Goal: Information Seeking & Learning: Learn about a topic

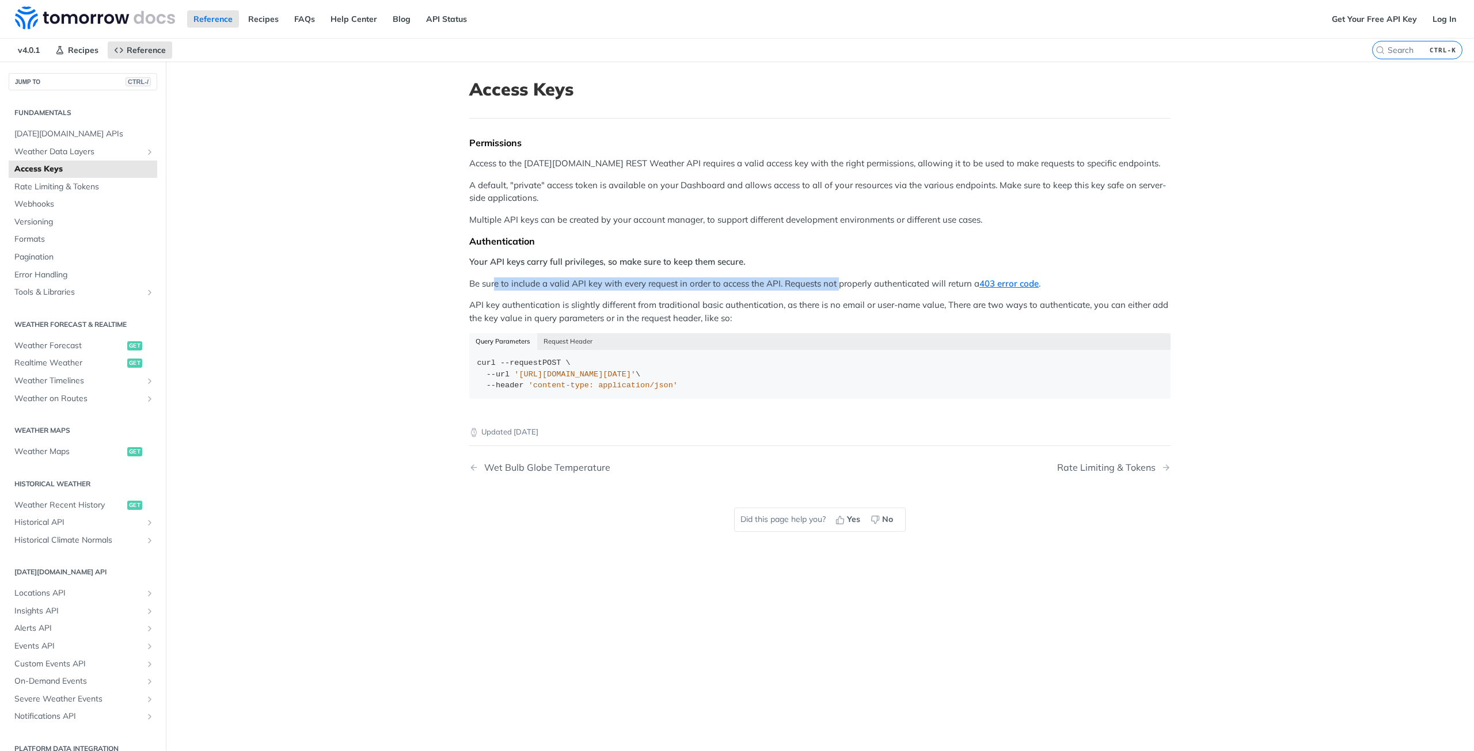
drag, startPoint x: 492, startPoint y: 283, endPoint x: 837, endPoint y: 286, distance: 344.9
click at [837, 286] on p "Be sure to include a valid API key with every request in order to access the AP…" at bounding box center [819, 284] width 701 height 13
click at [1372, 20] on link "Get Your Free API Key" at bounding box center [1374, 18] width 98 height 17
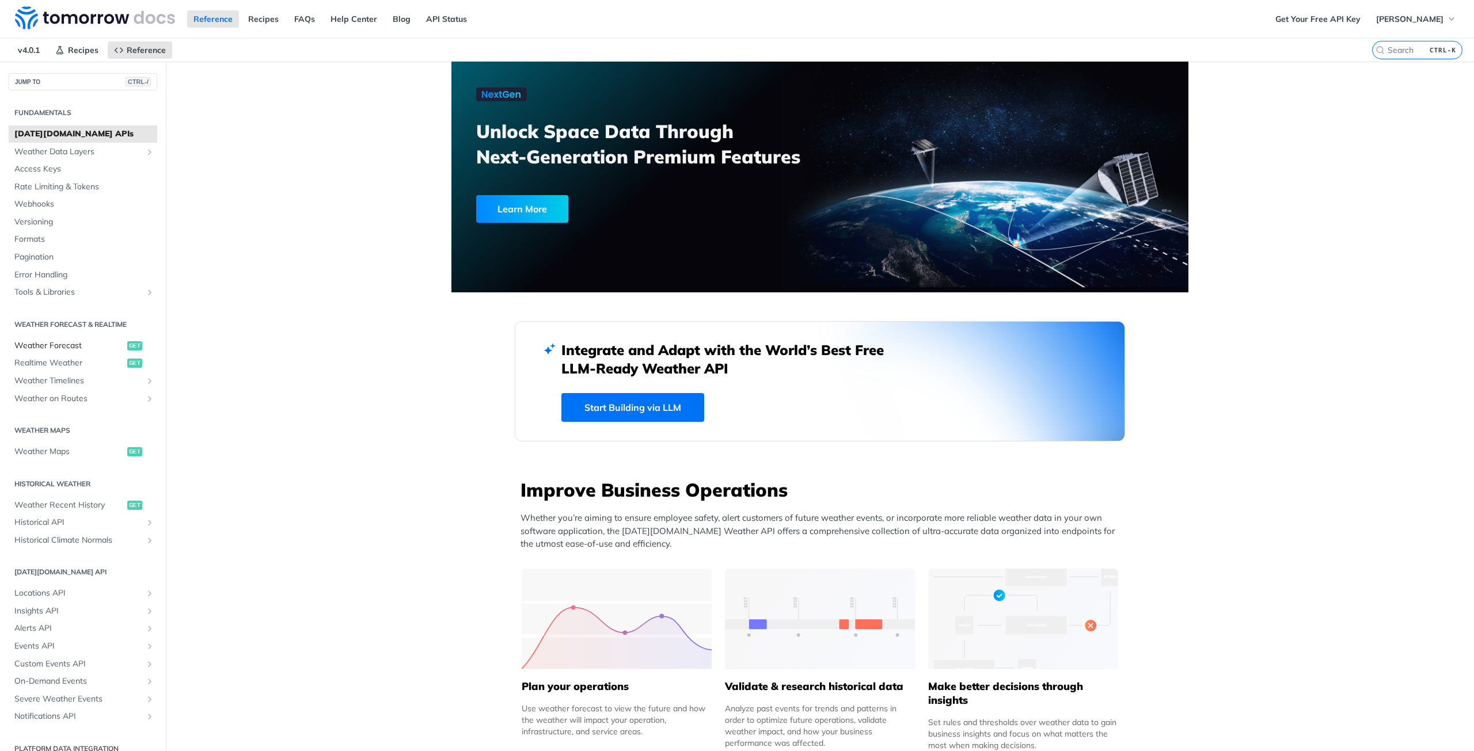
click at [54, 348] on span "Weather Forecast" at bounding box center [69, 346] width 110 height 12
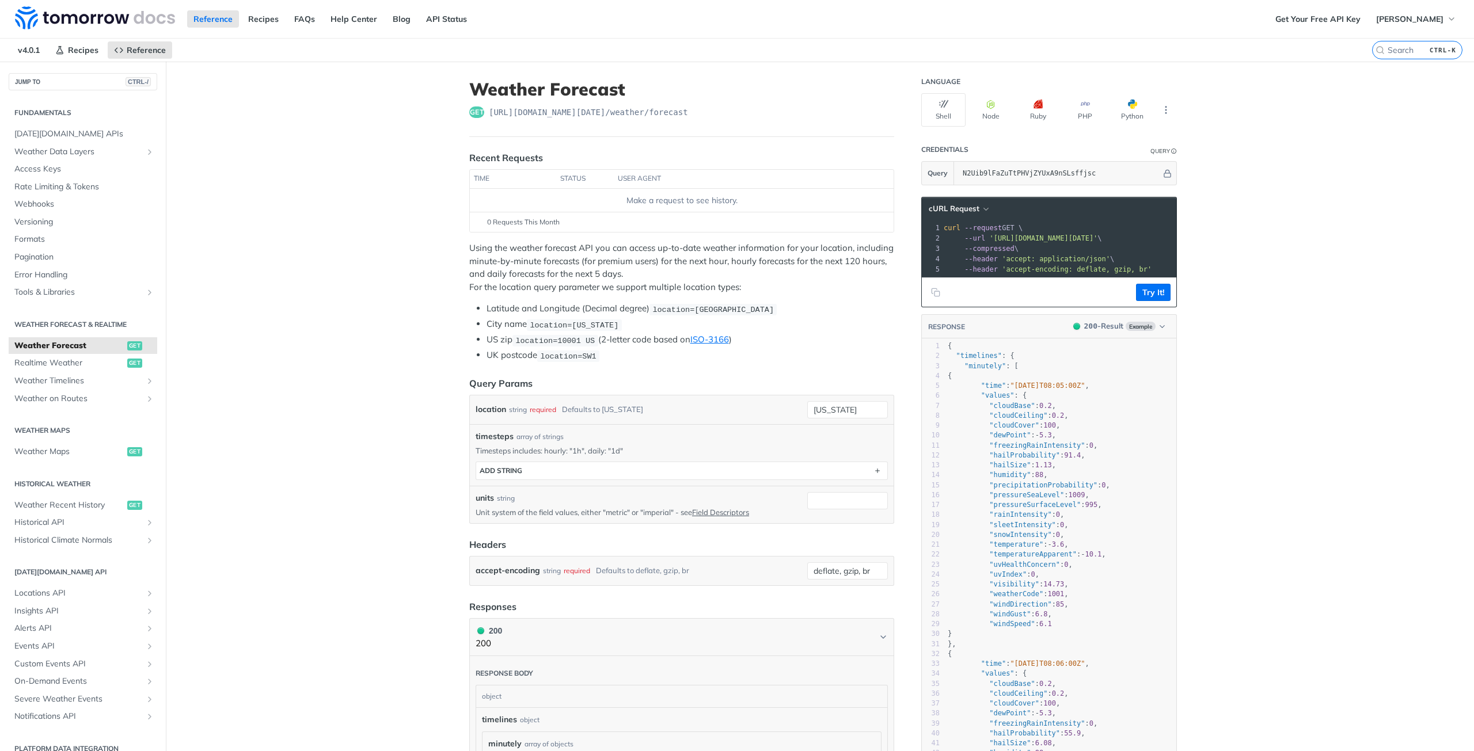
drag, startPoint x: 1437, startPoint y: 0, endPoint x: 1216, endPoint y: 349, distance: 413.2
click at [630, 464] on button "ADD string" at bounding box center [681, 470] width 411 height 17
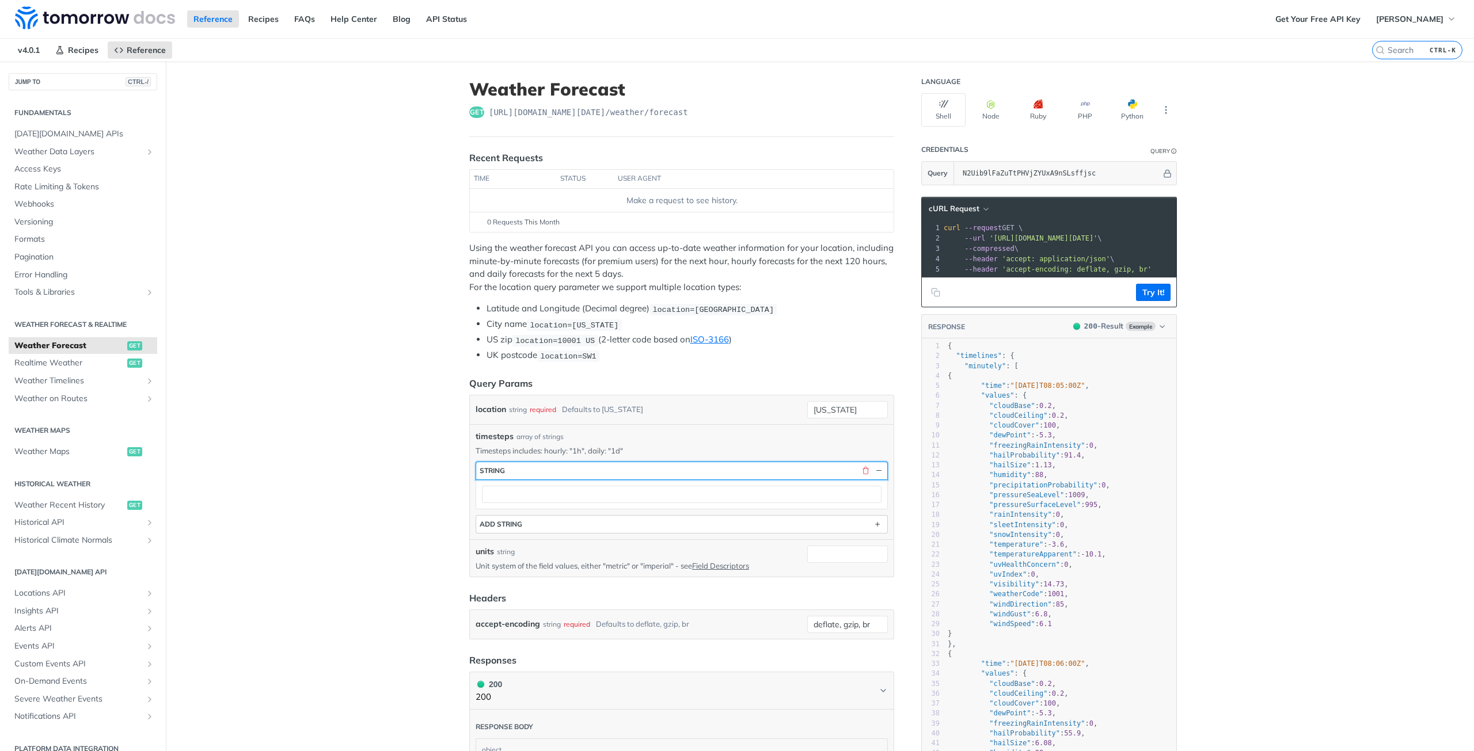
click at [630, 464] on button "string" at bounding box center [681, 470] width 411 height 17
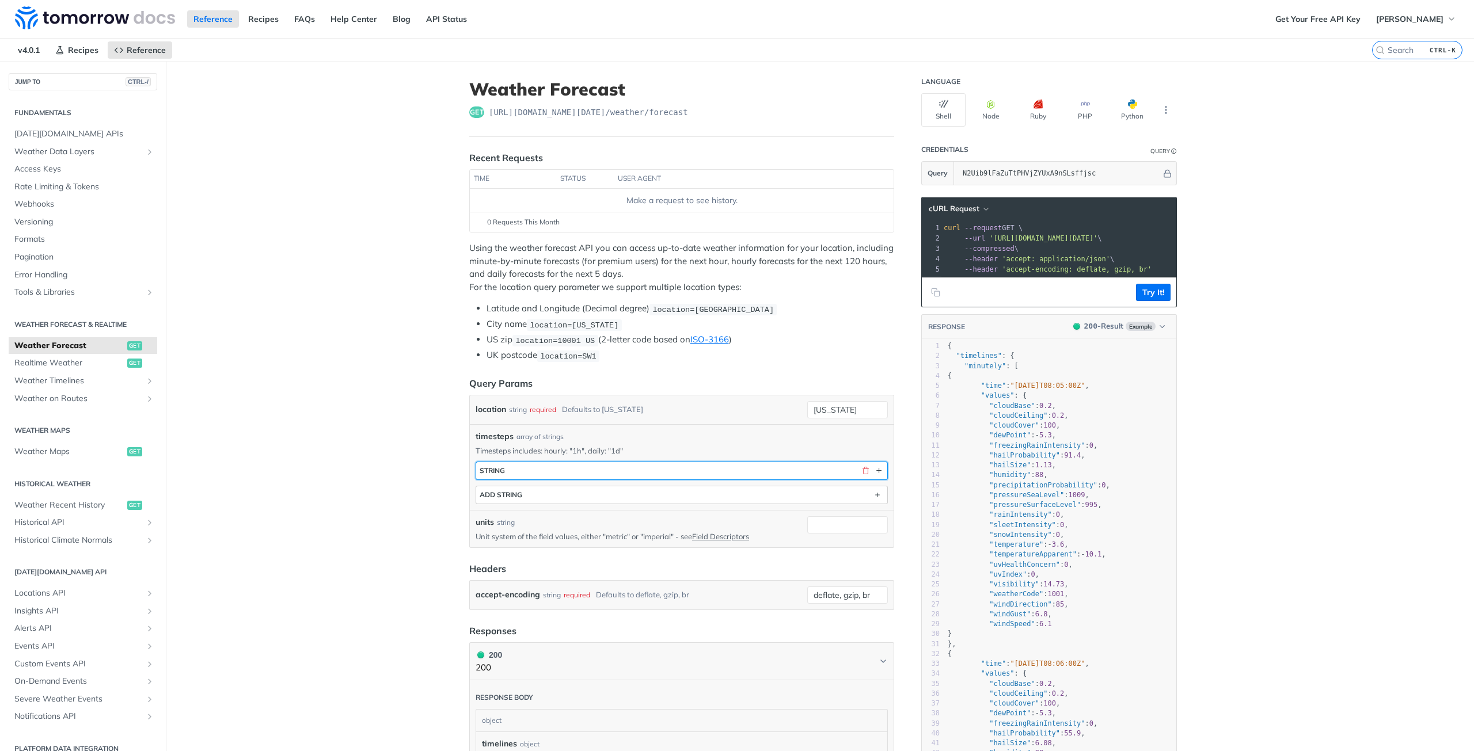
click at [630, 464] on button "string" at bounding box center [681, 470] width 411 height 17
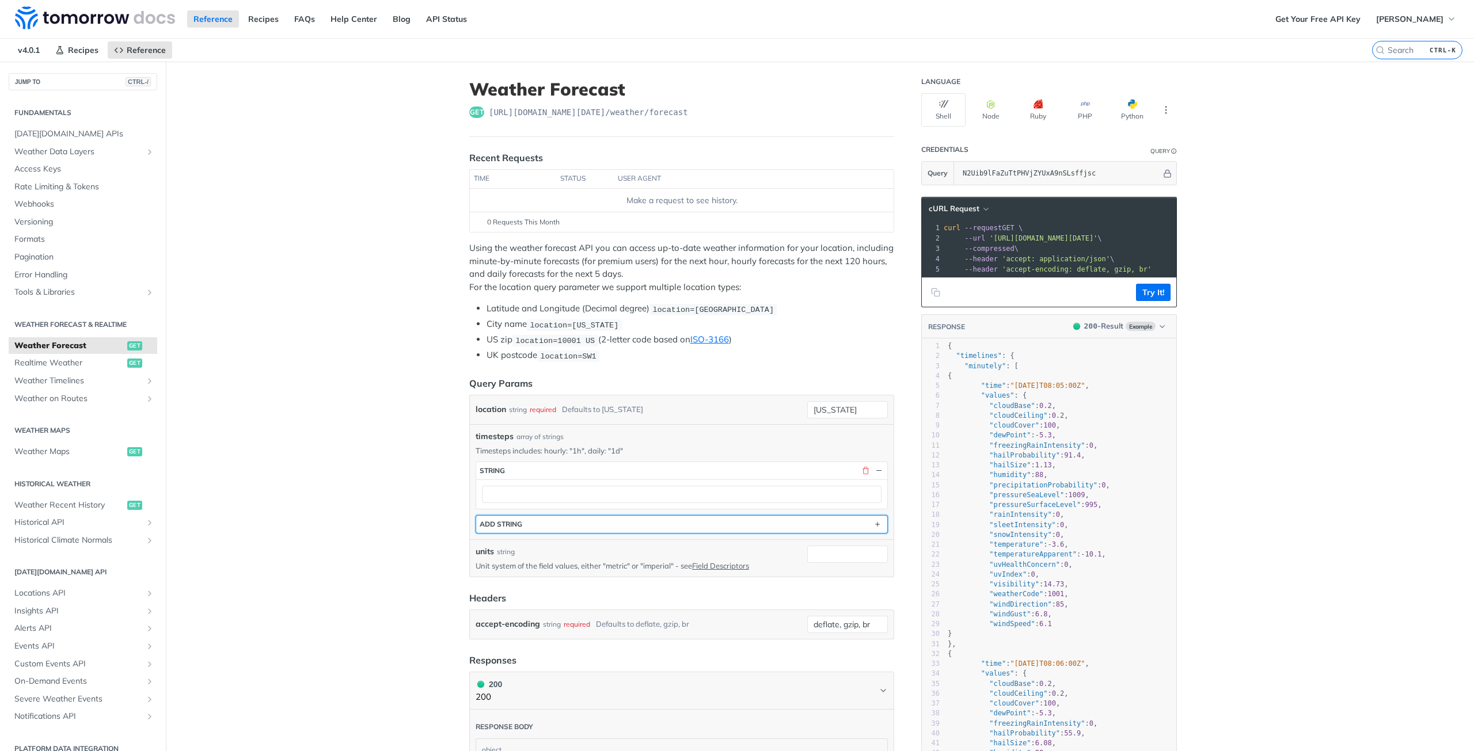
click at [593, 529] on button "ADD string" at bounding box center [681, 524] width 411 height 17
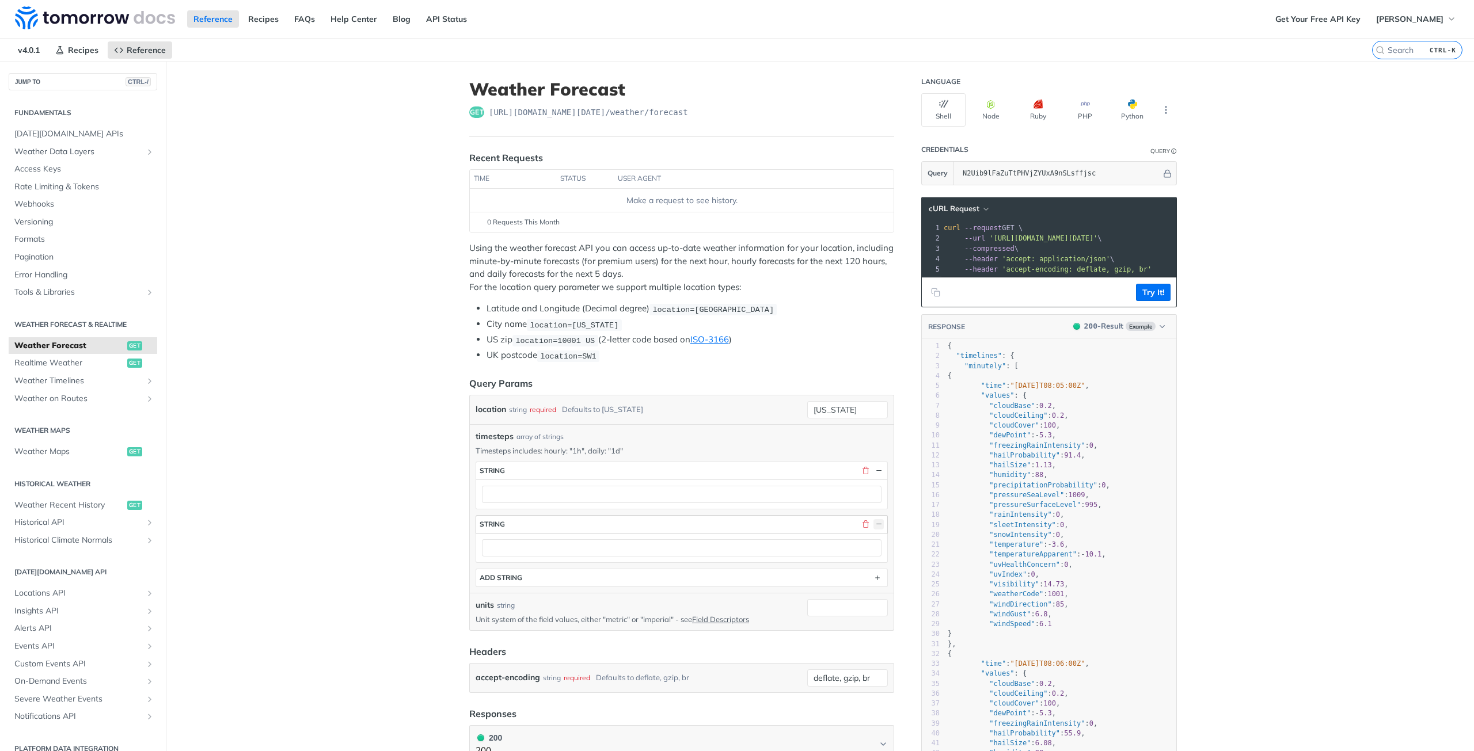
click at [878, 522] on button "button" at bounding box center [878, 524] width 10 height 10
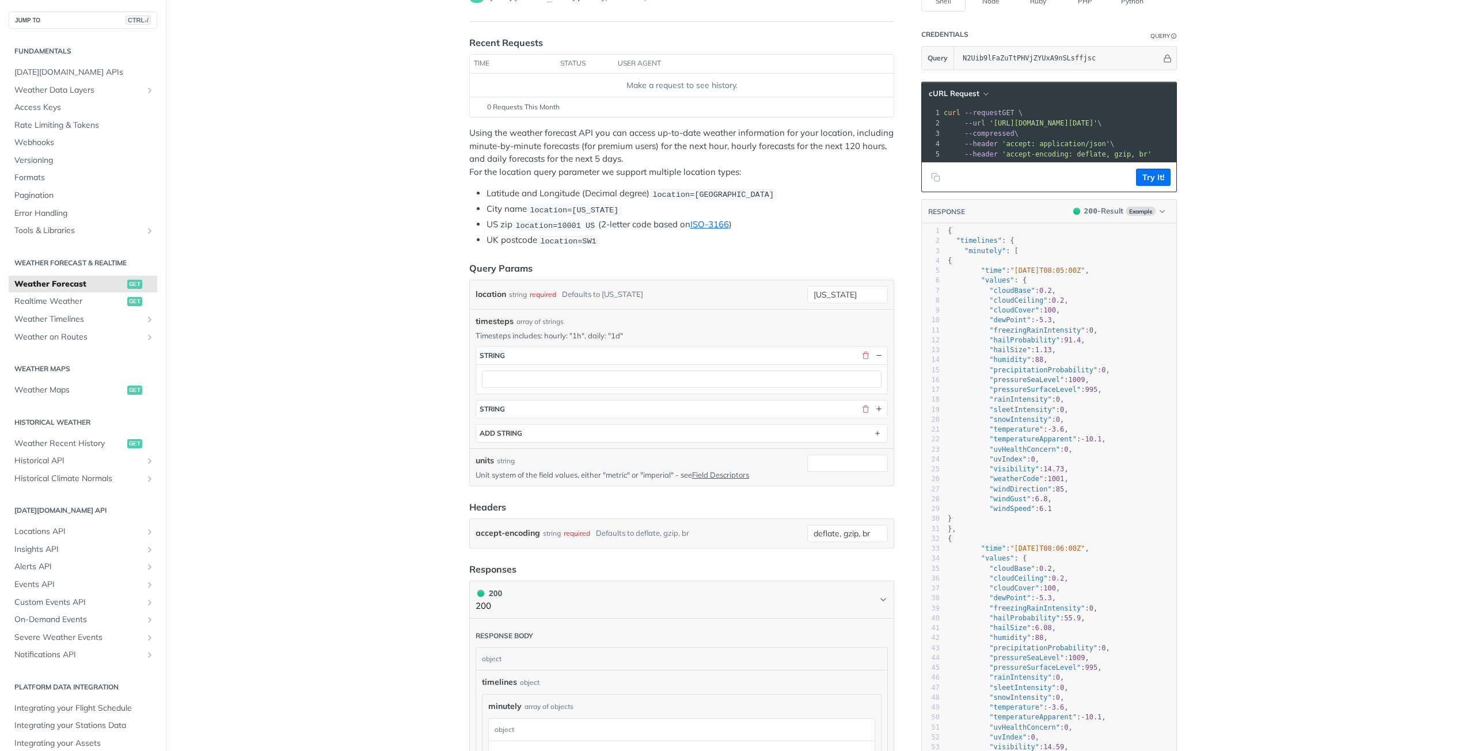
click at [435, 433] on main "JUMP TO CTRL-/ Fundamentals [DATE][DOMAIN_NAME] APIs Weather Data Layers Core P…" at bounding box center [737, 697] width 1474 height 1503
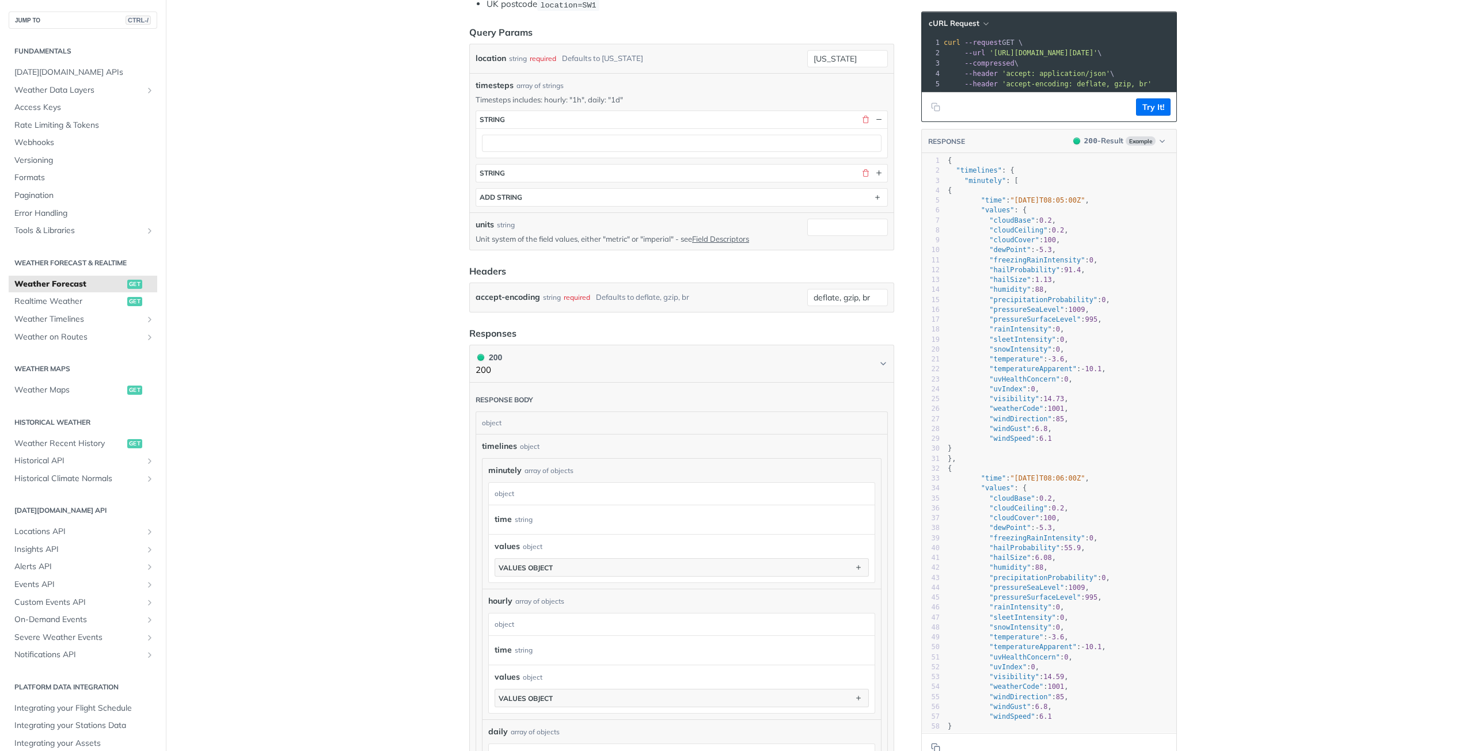
scroll to position [329, 0]
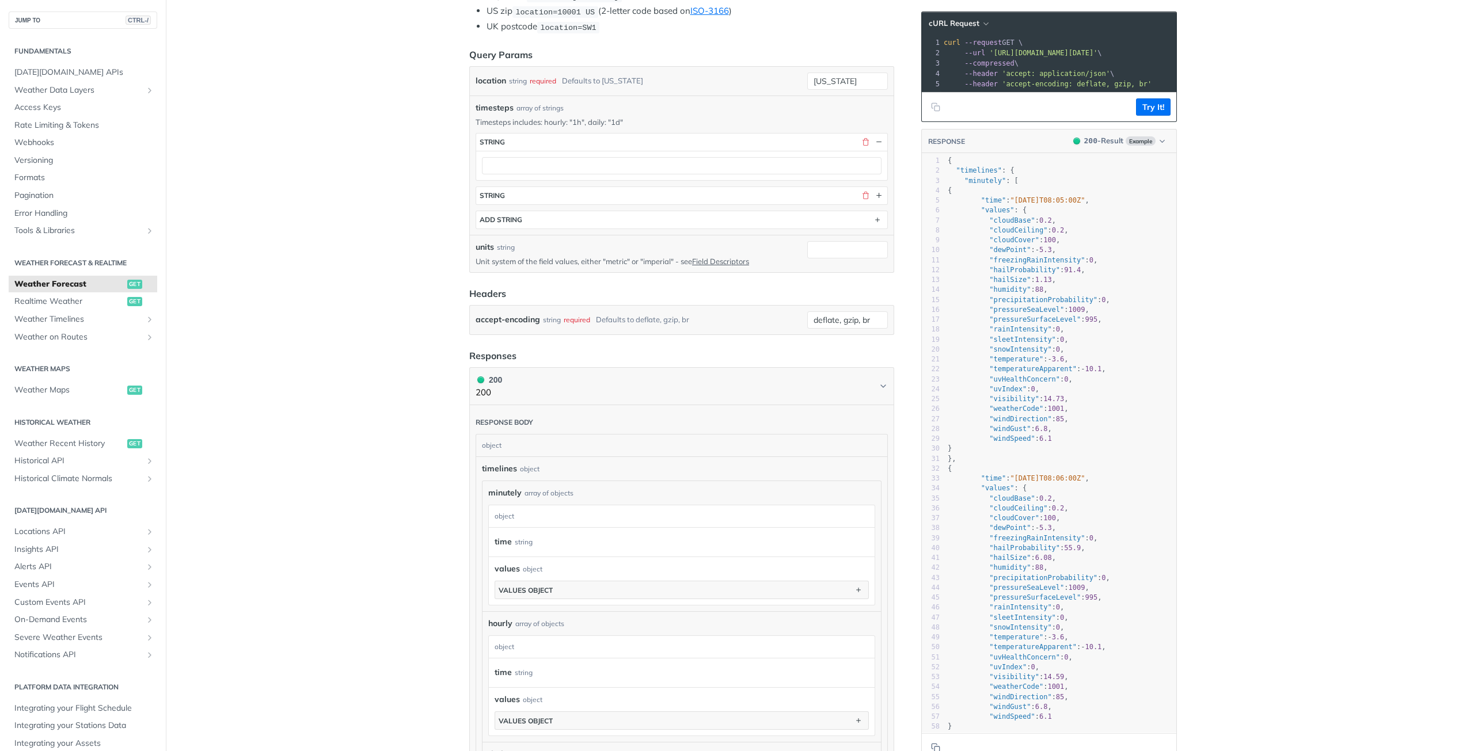
click at [287, 303] on main "JUMP TO CTRL-/ Fundamentals [DATE][DOMAIN_NAME] APIs Weather Data Layers Core P…" at bounding box center [737, 484] width 1474 height 1503
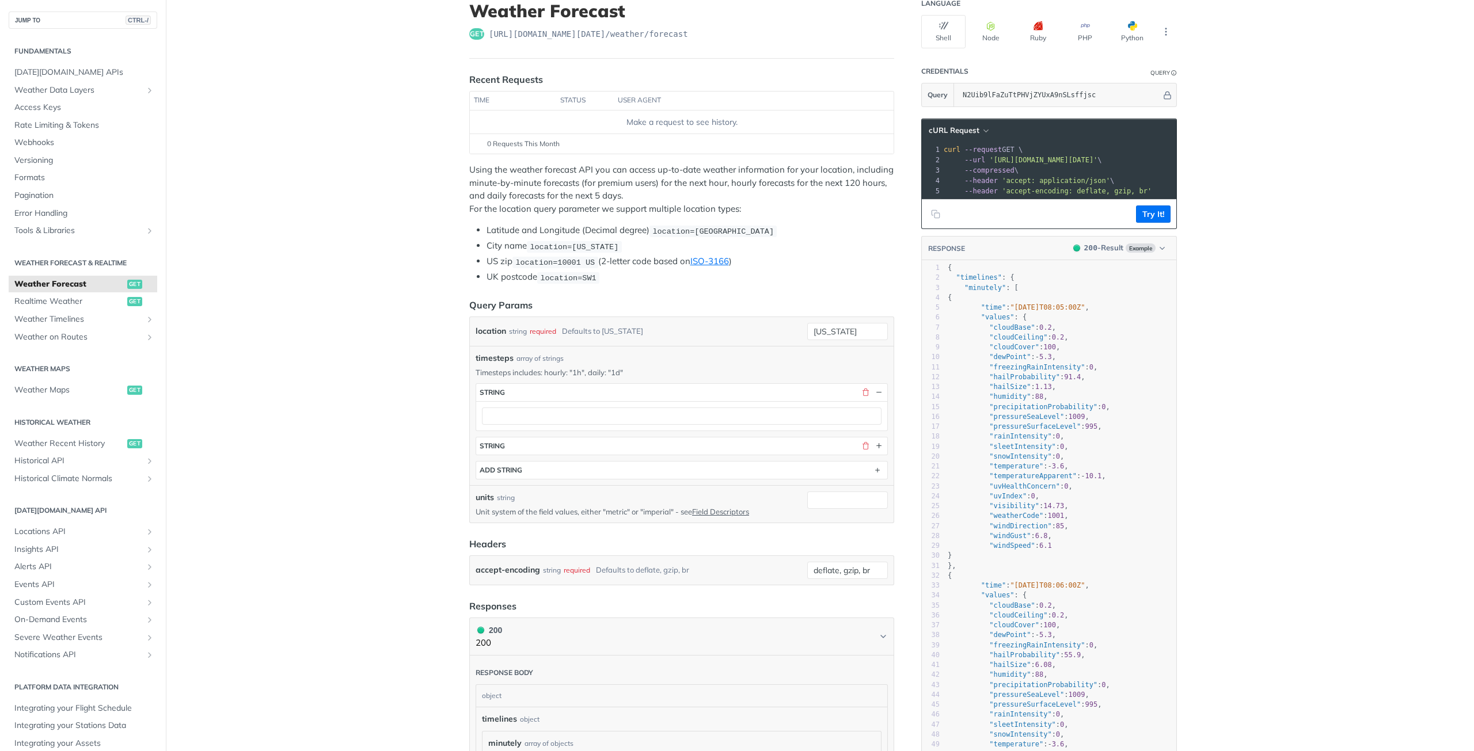
scroll to position [0, 0]
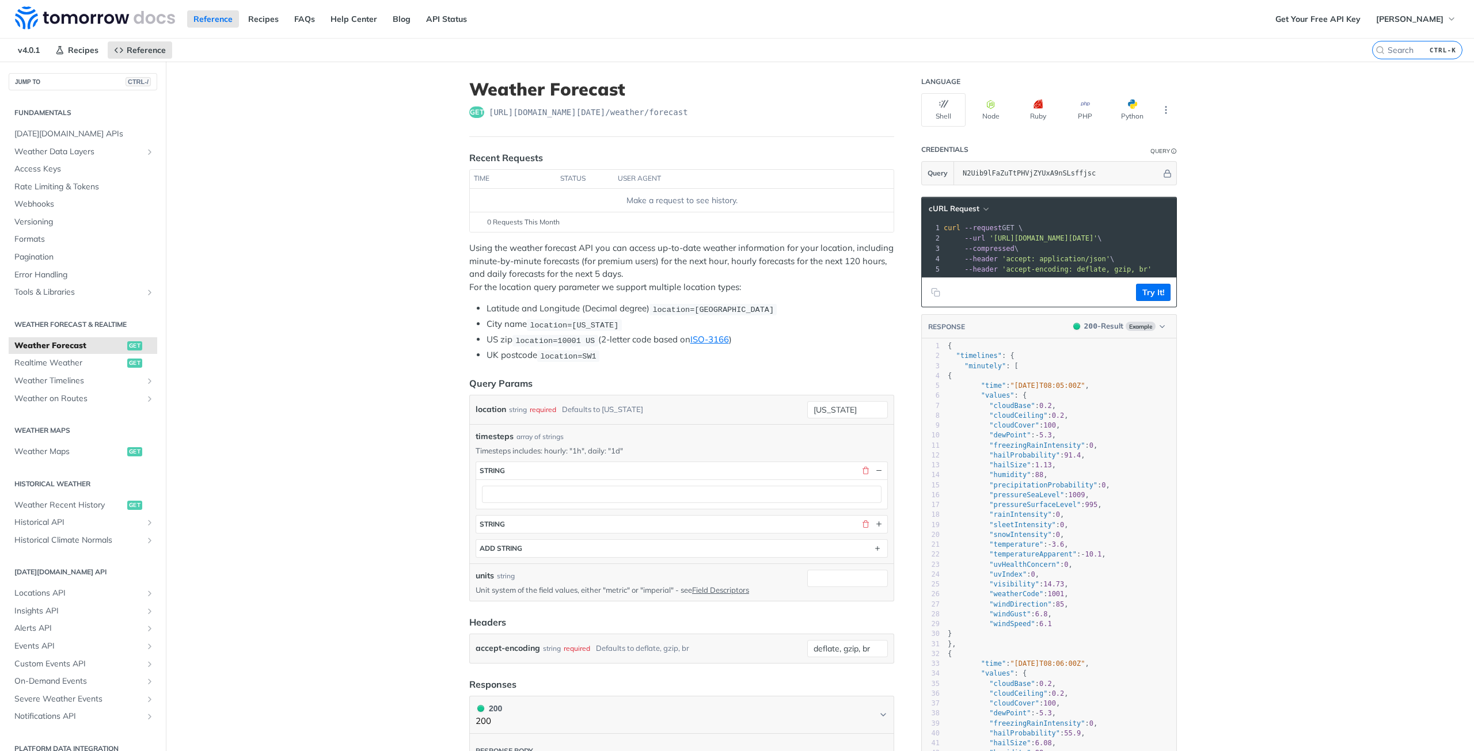
click at [67, 379] on span "Weather Timelines" at bounding box center [78, 381] width 128 height 12
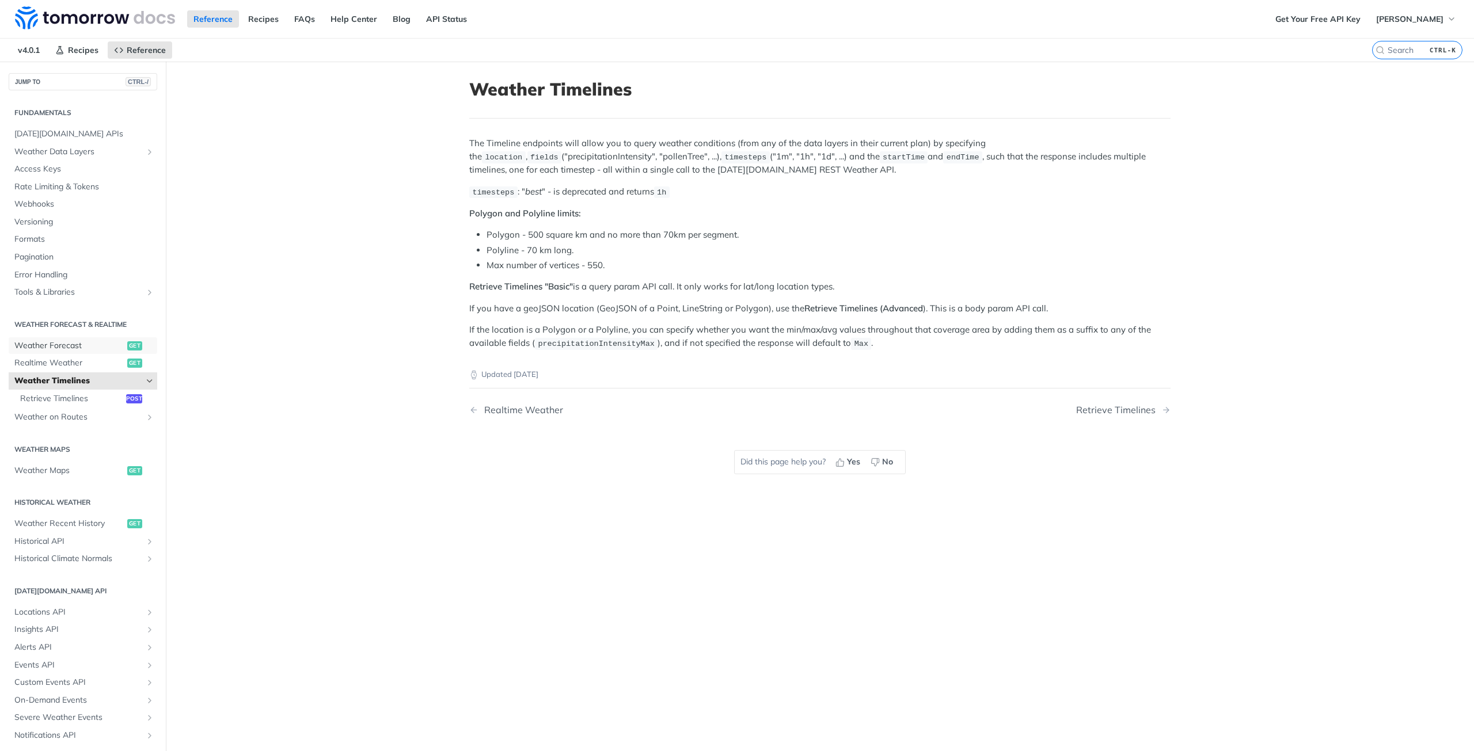
drag, startPoint x: 81, startPoint y: 344, endPoint x: 452, endPoint y: 329, distance: 371.1
click at [81, 344] on span "Weather Forecast" at bounding box center [69, 346] width 110 height 12
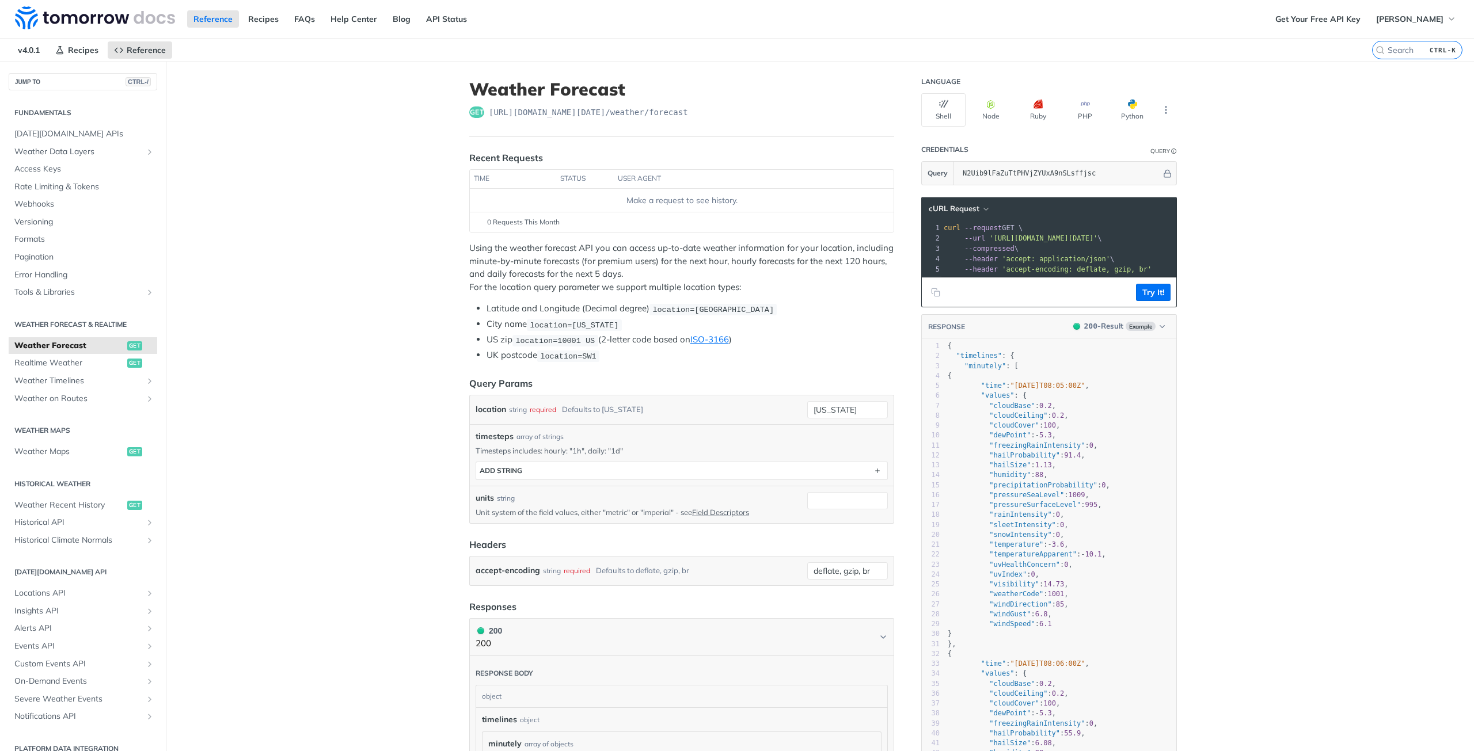
click at [1027, 288] on footer "Try It!" at bounding box center [1049, 292] width 254 height 29
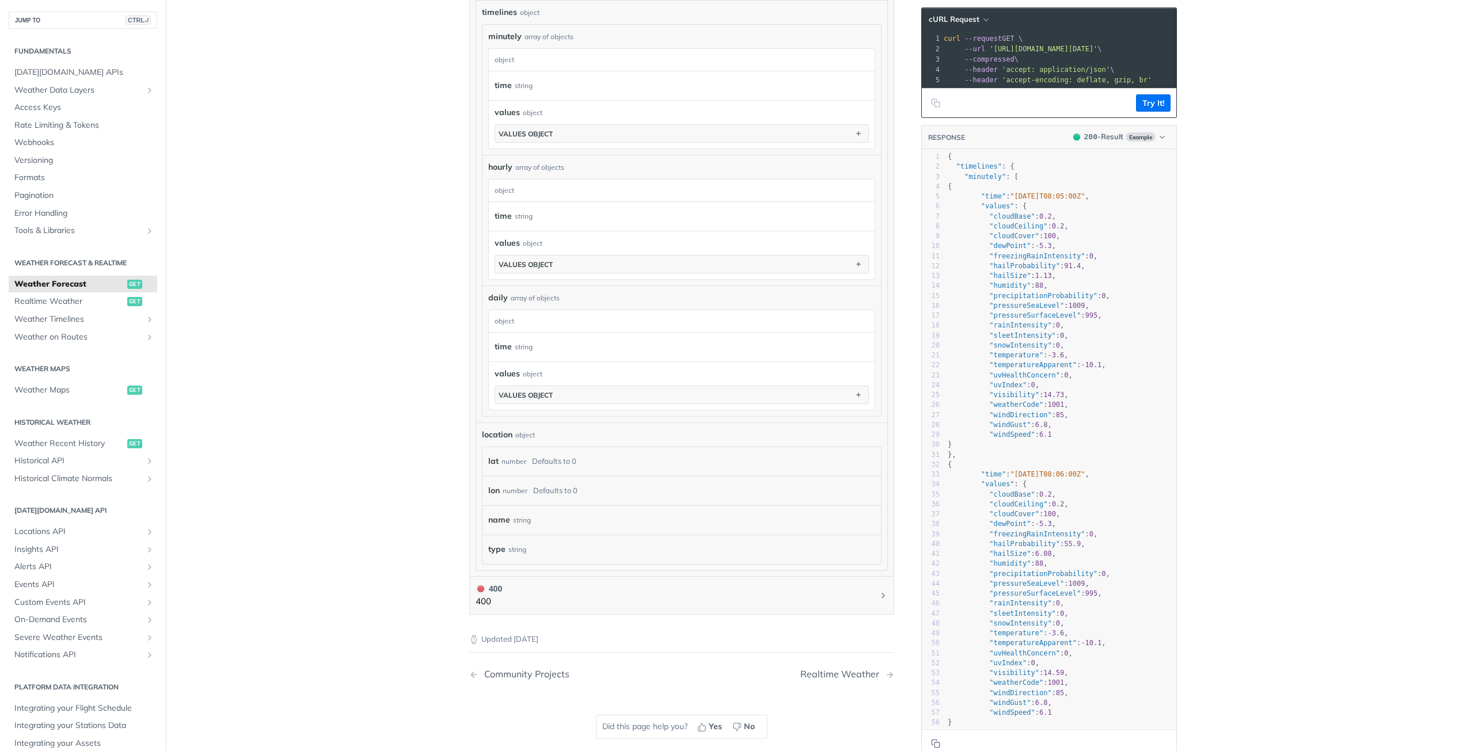
scroll to position [481, 0]
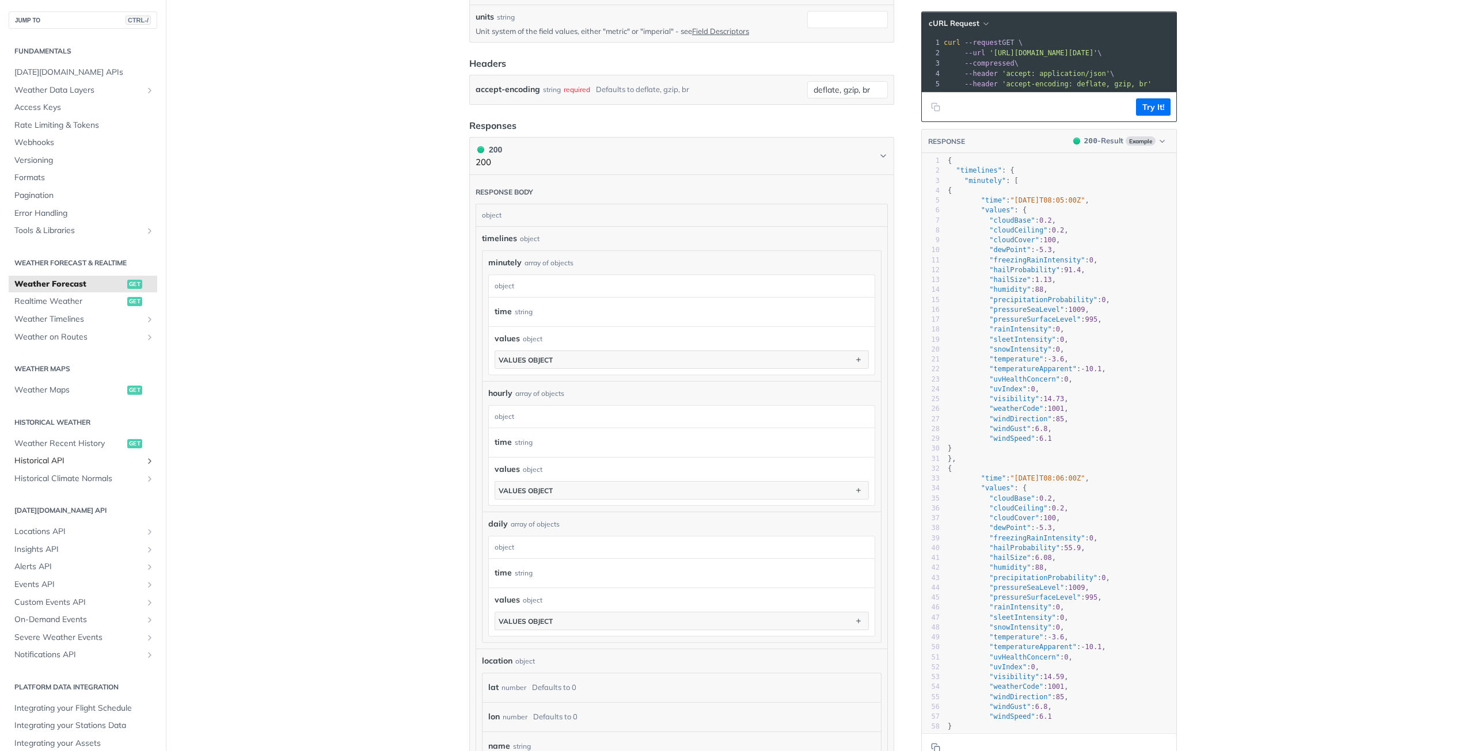
click at [63, 461] on span "Historical API" at bounding box center [78, 461] width 128 height 12
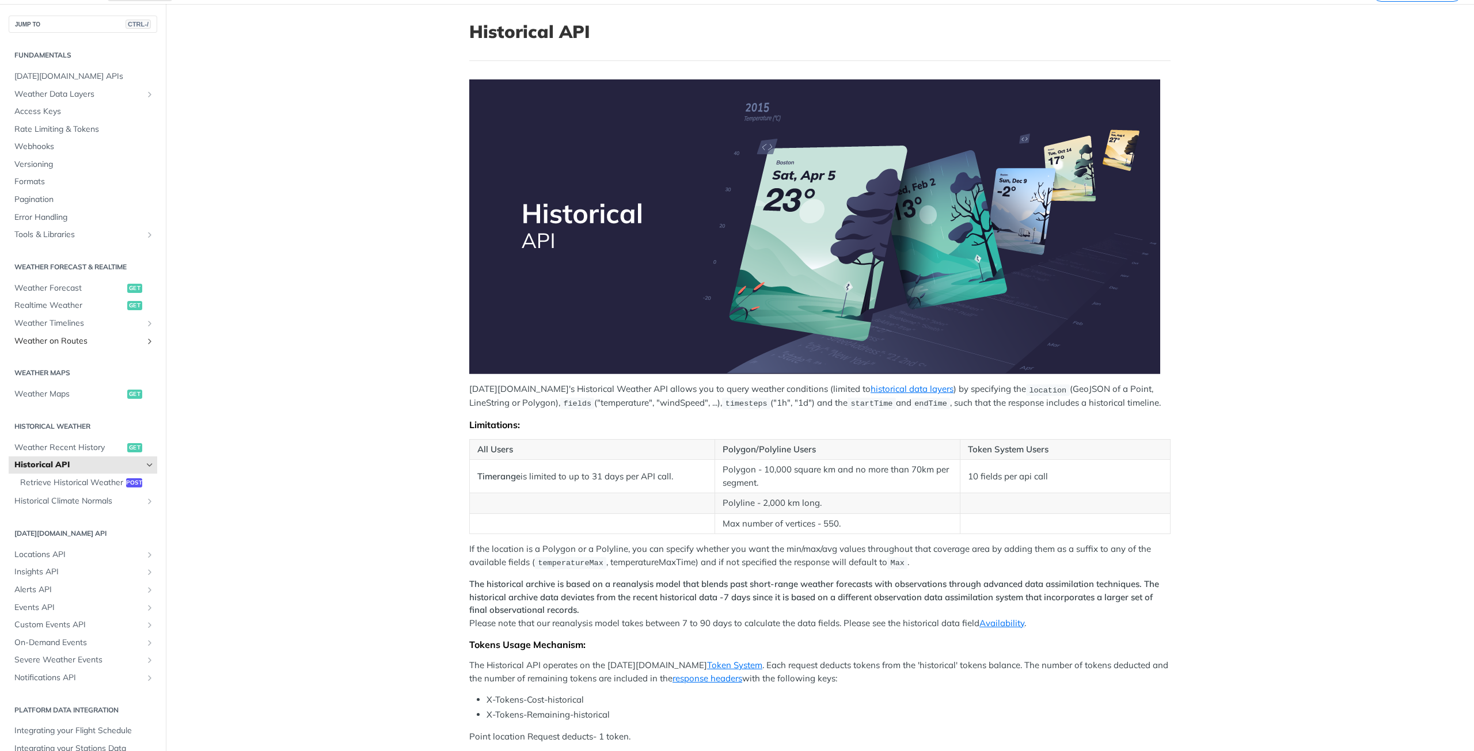
click at [82, 338] on span "Weather on Routes" at bounding box center [78, 342] width 128 height 12
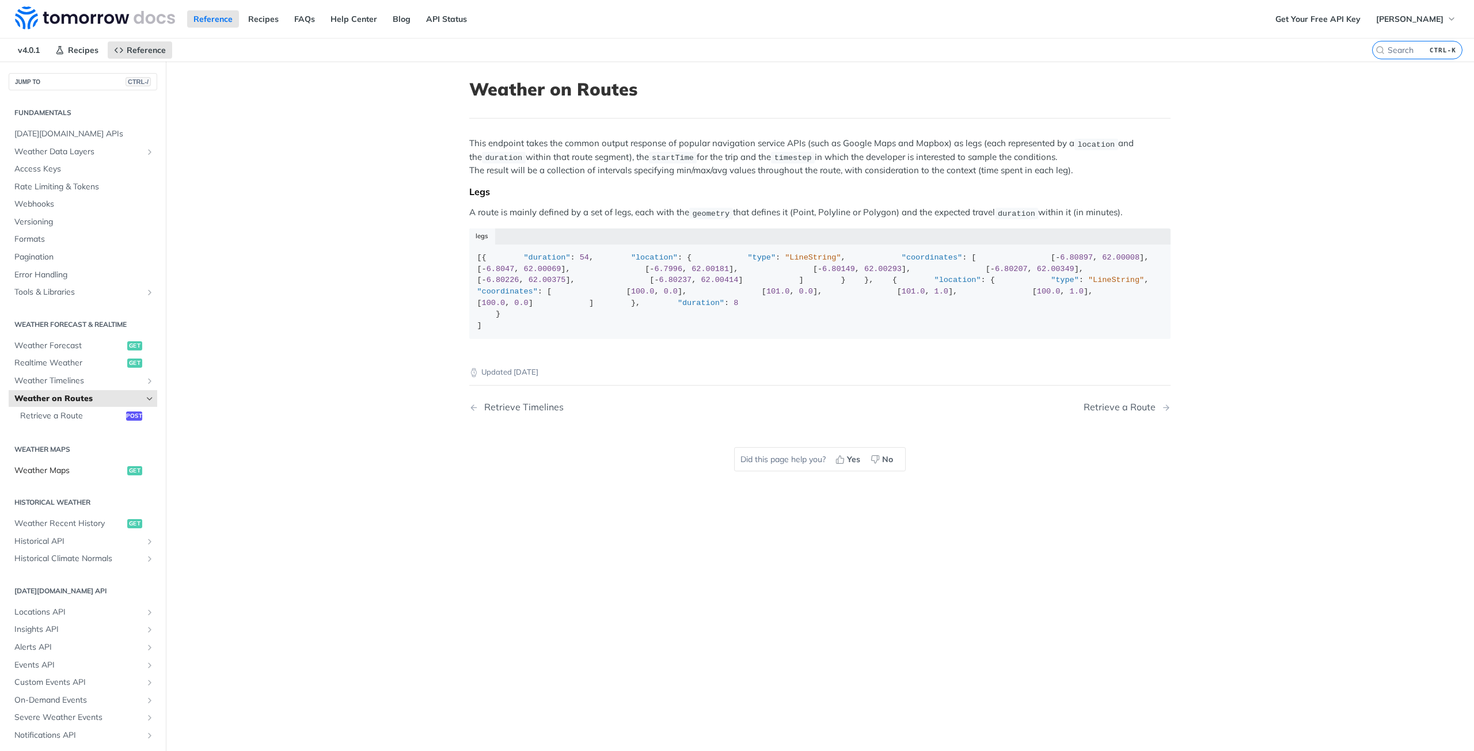
click at [78, 475] on span "Weather Maps" at bounding box center [69, 471] width 110 height 12
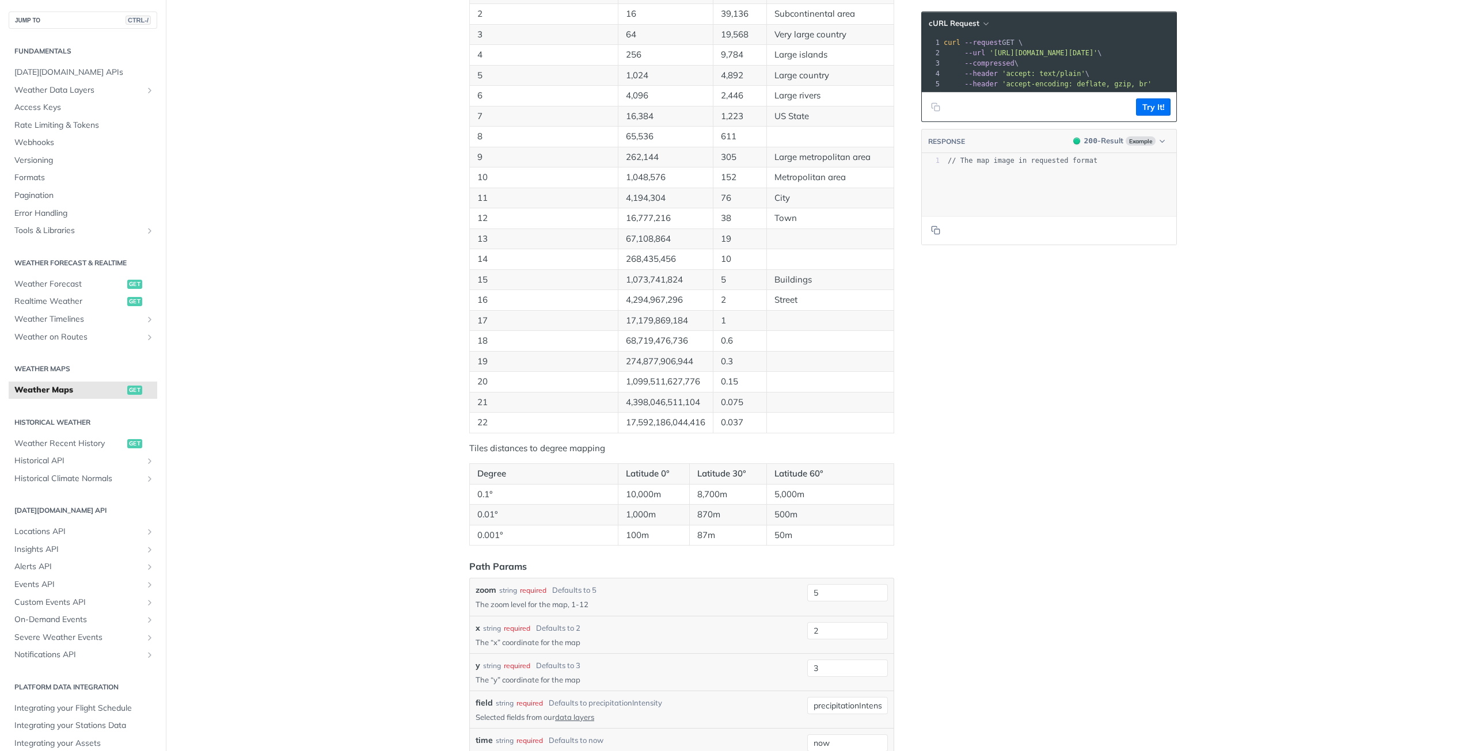
scroll to position [806, 0]
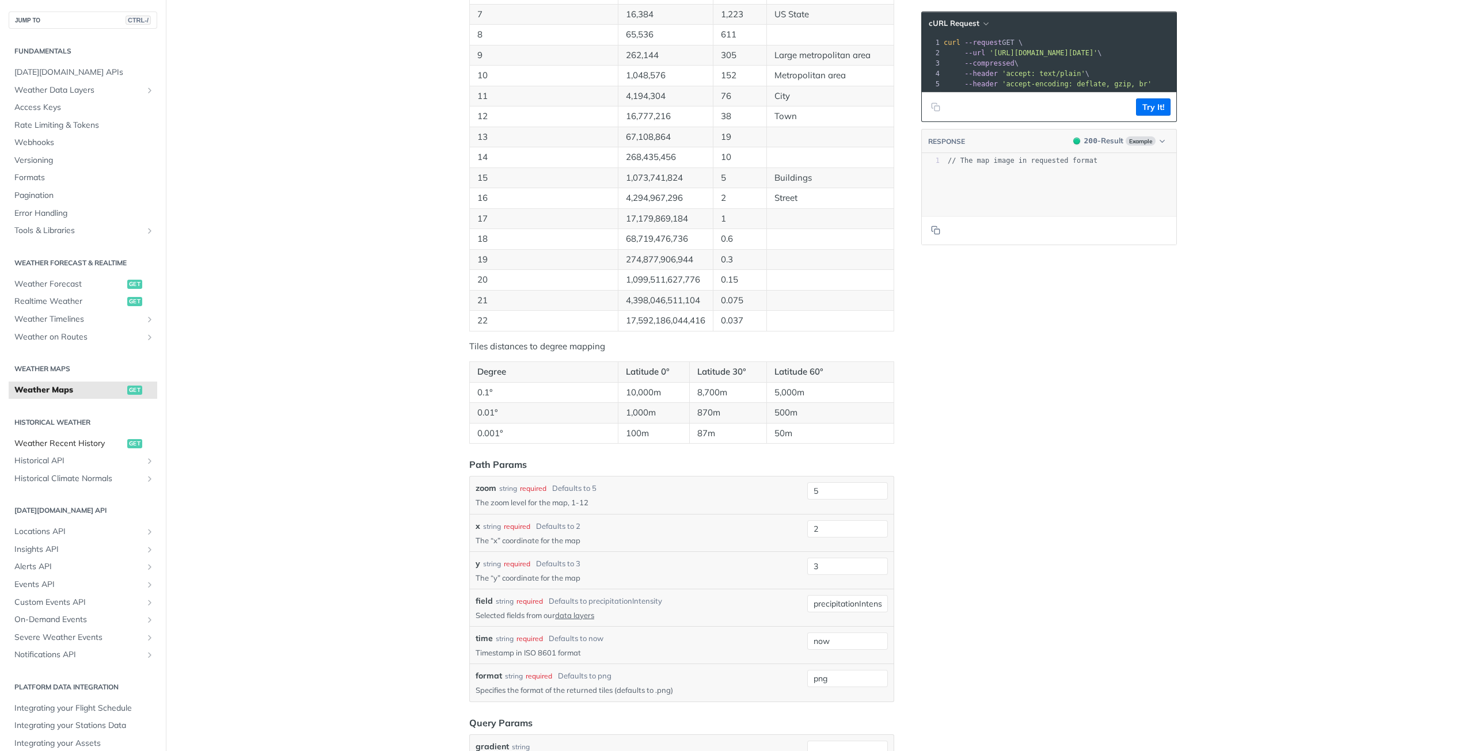
click at [94, 439] on span "Weather Recent History" at bounding box center [69, 444] width 110 height 12
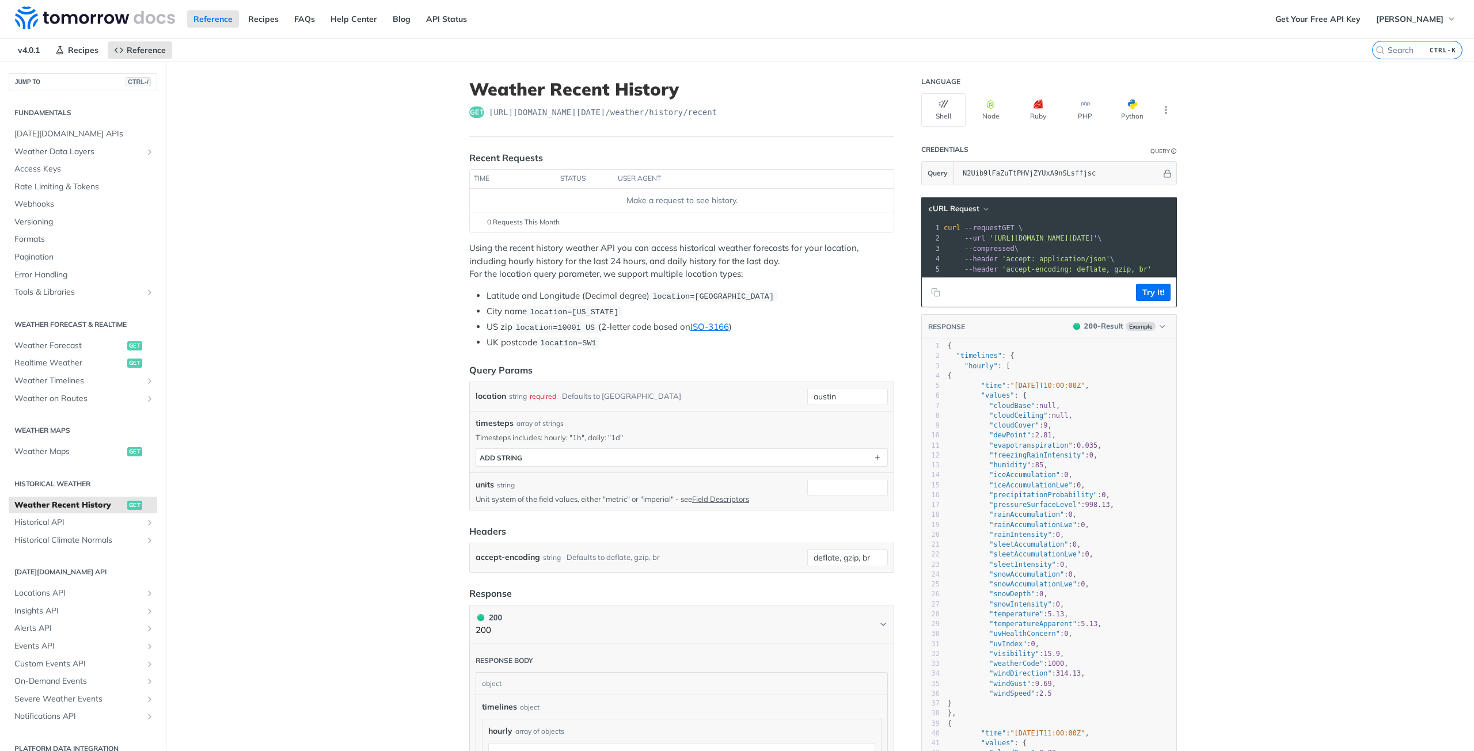
click at [378, 431] on main "JUMP TO CTRL-/ Fundamentals [DATE][DOMAIN_NAME] APIs Weather Data Layers Core P…" at bounding box center [737, 684] width 1474 height 1245
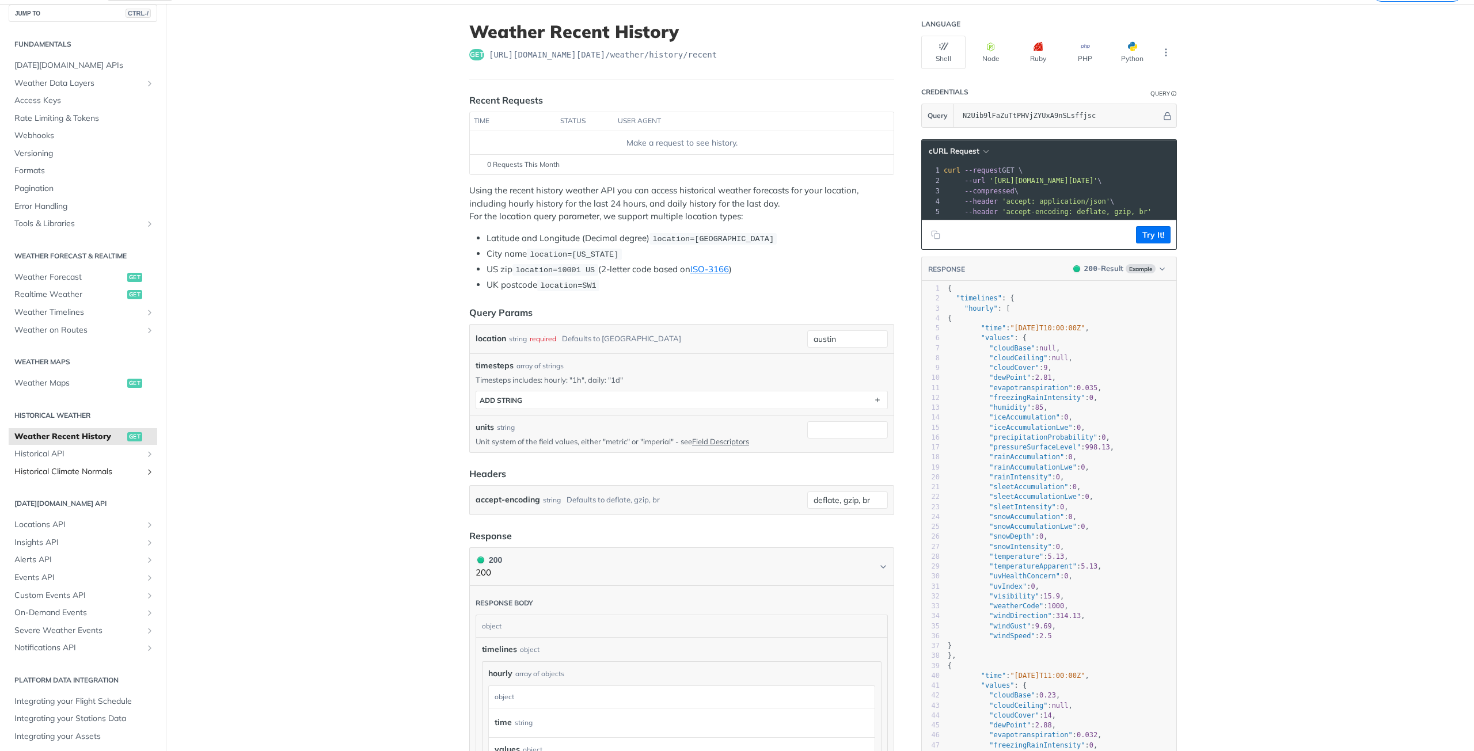
scroll to position [14, 0]
click at [76, 518] on span "Locations API" at bounding box center [78, 522] width 128 height 12
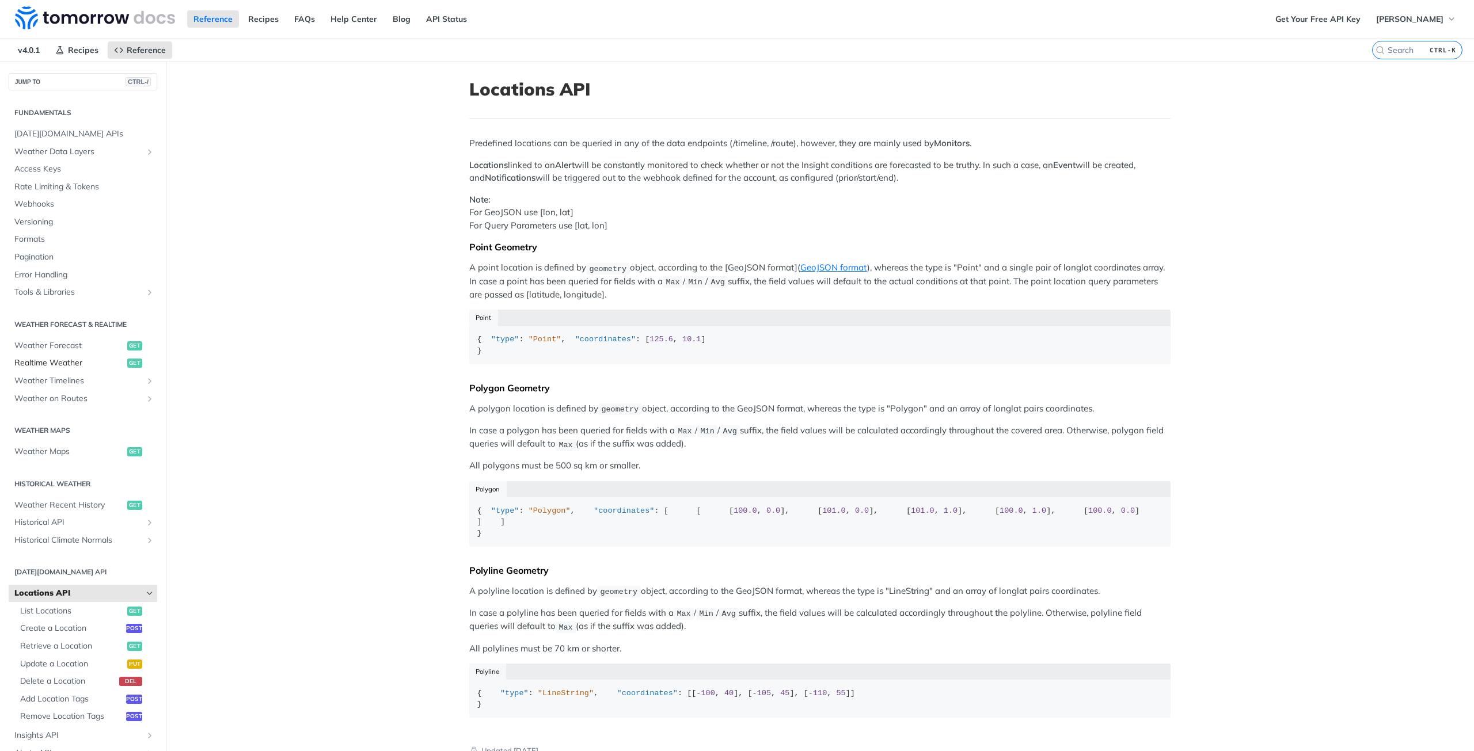
click at [72, 362] on span "Realtime Weather" at bounding box center [69, 364] width 110 height 12
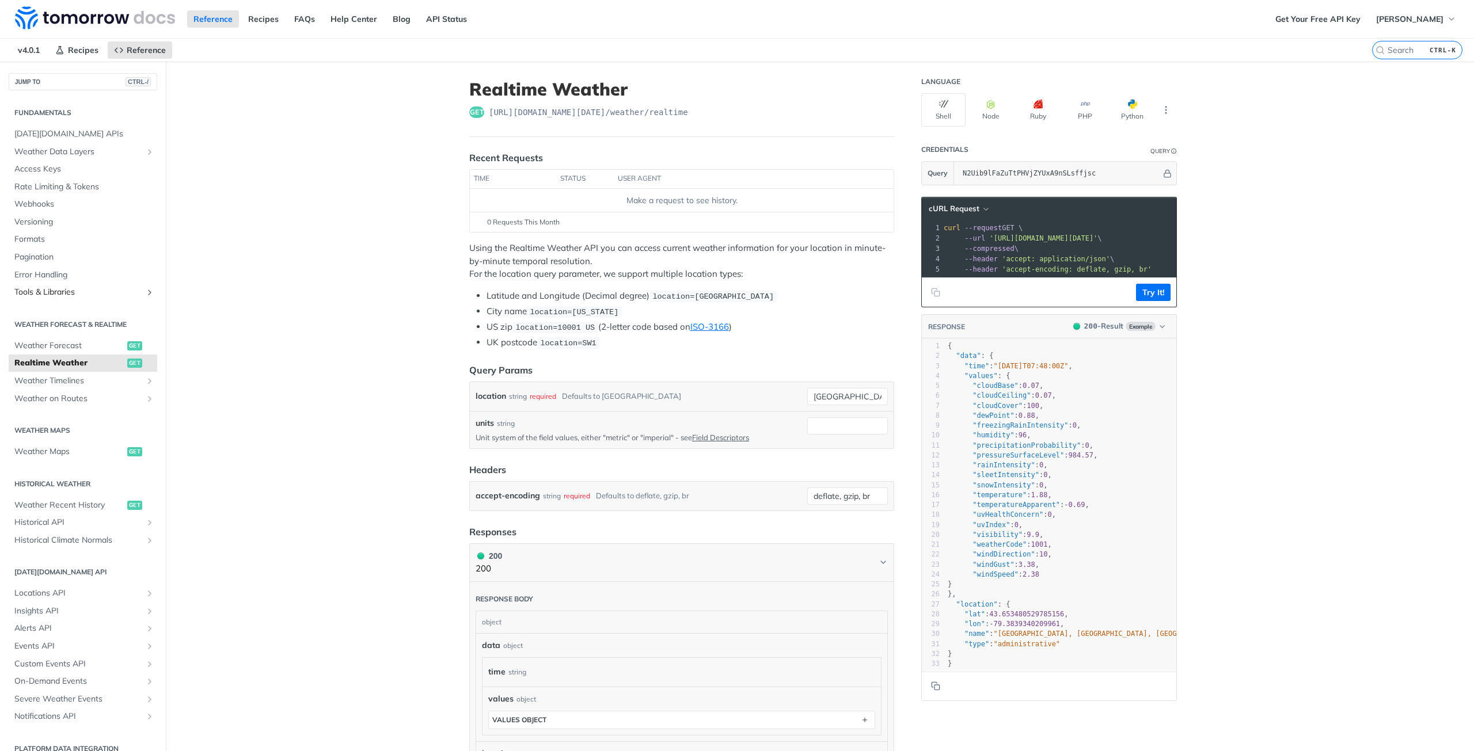
click at [81, 292] on span "Tools & Libraries" at bounding box center [78, 293] width 128 height 12
click at [366, 400] on main "JUMP TO CTRL-/ Fundamentals [DATE][DOMAIN_NAME] APIs Weather Data Layers Core P…" at bounding box center [737, 580] width 1474 height 1036
click at [96, 344] on span "Weather Forecast" at bounding box center [69, 346] width 110 height 12
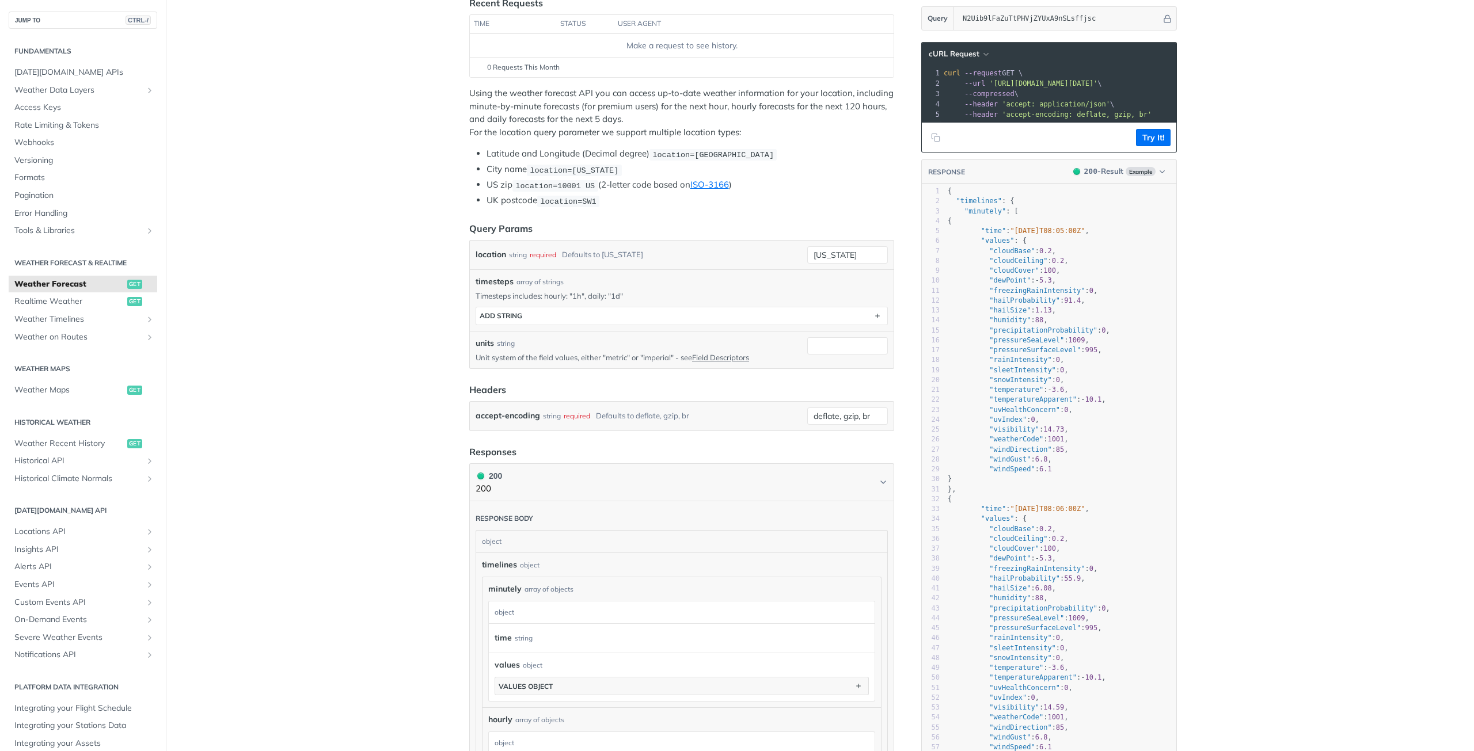
scroll to position [173, 0]
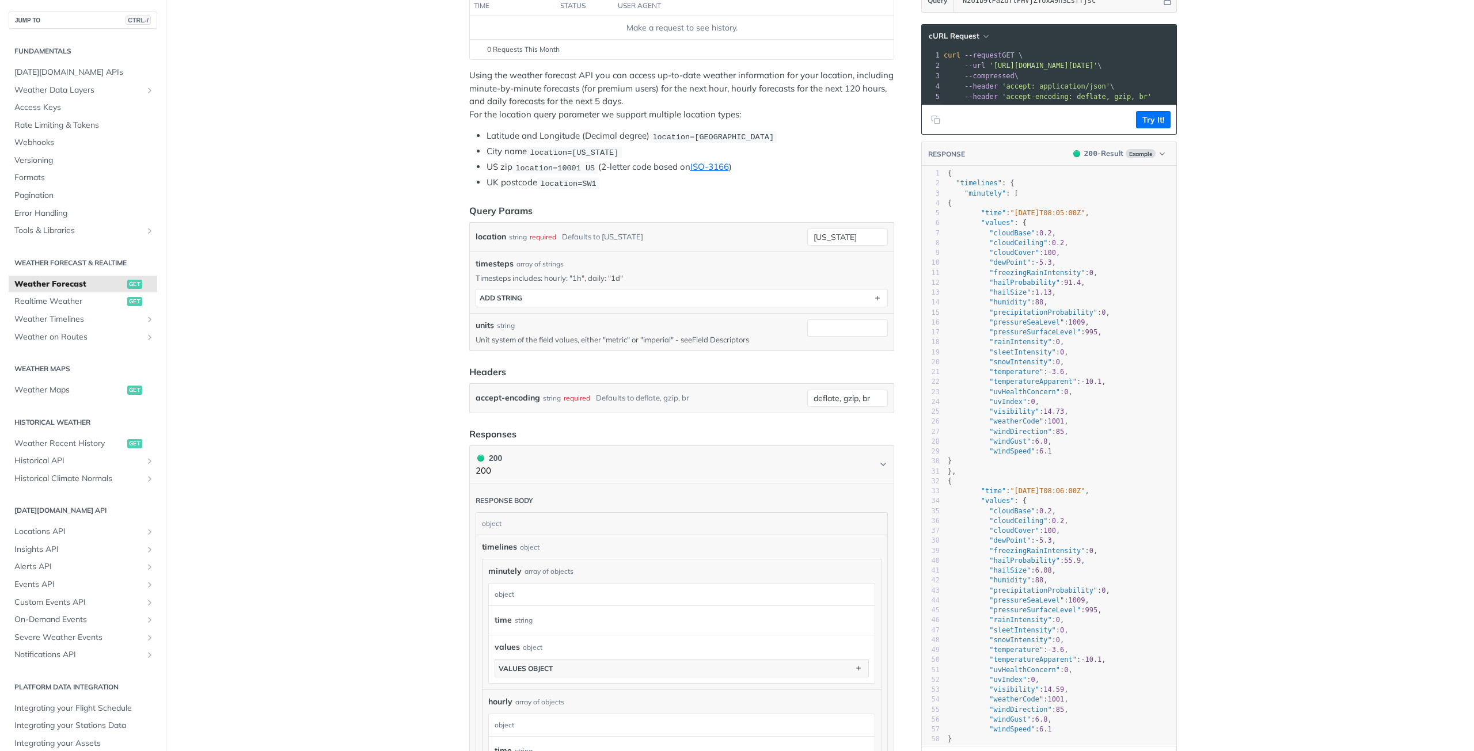
click at [720, 337] on link "Field Descriptors" at bounding box center [720, 339] width 57 height 9
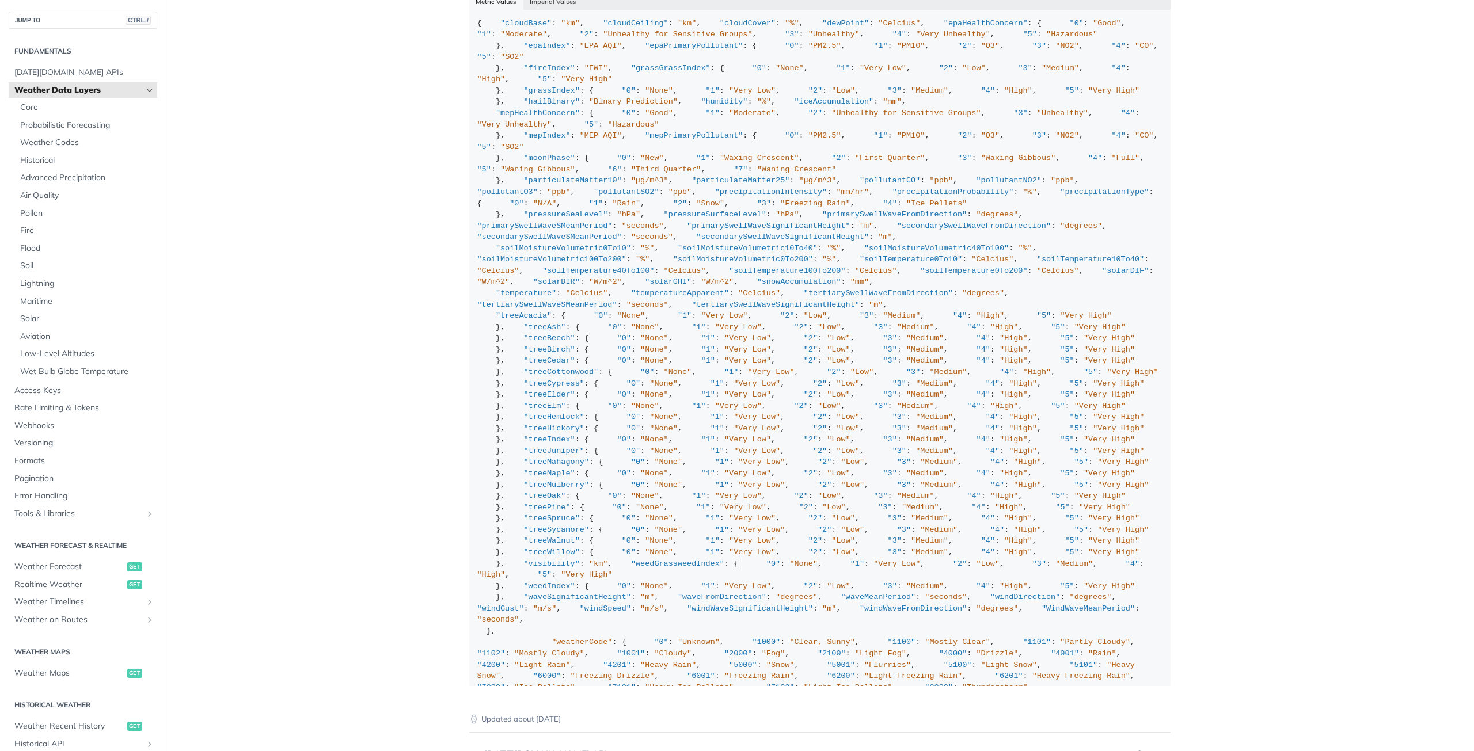
scroll to position [889, 0]
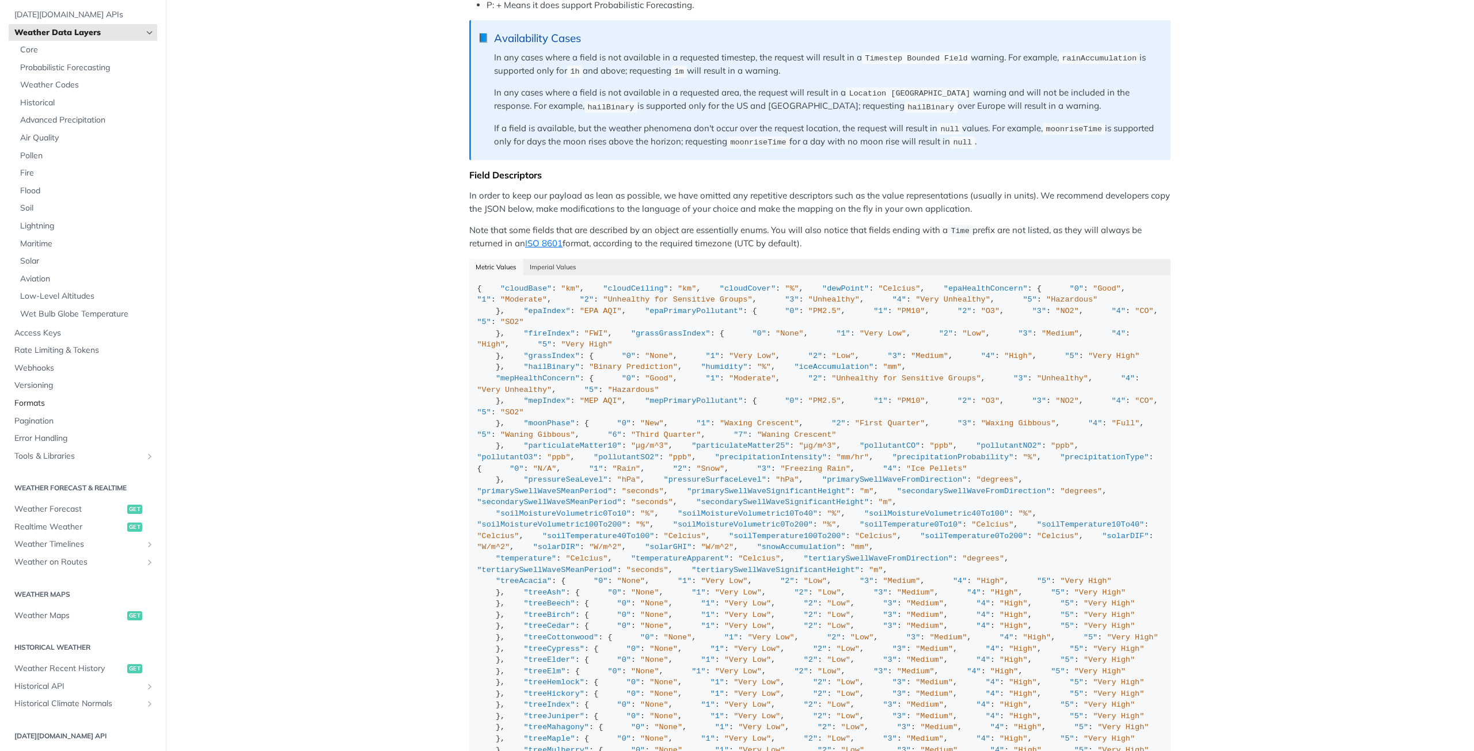
click at [31, 404] on span "Formats" at bounding box center [84, 404] width 140 height 12
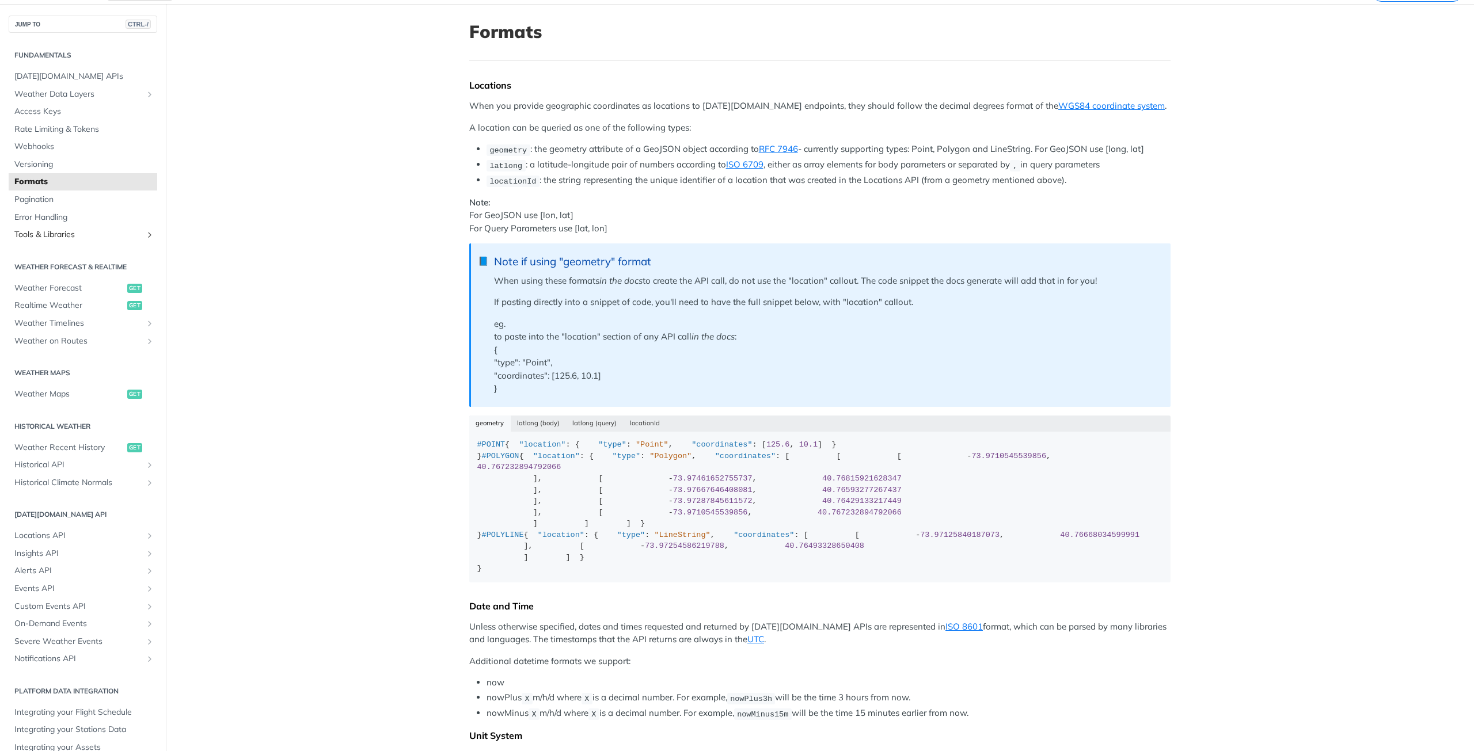
click at [71, 238] on span "Tools & Libraries" at bounding box center [78, 235] width 128 height 12
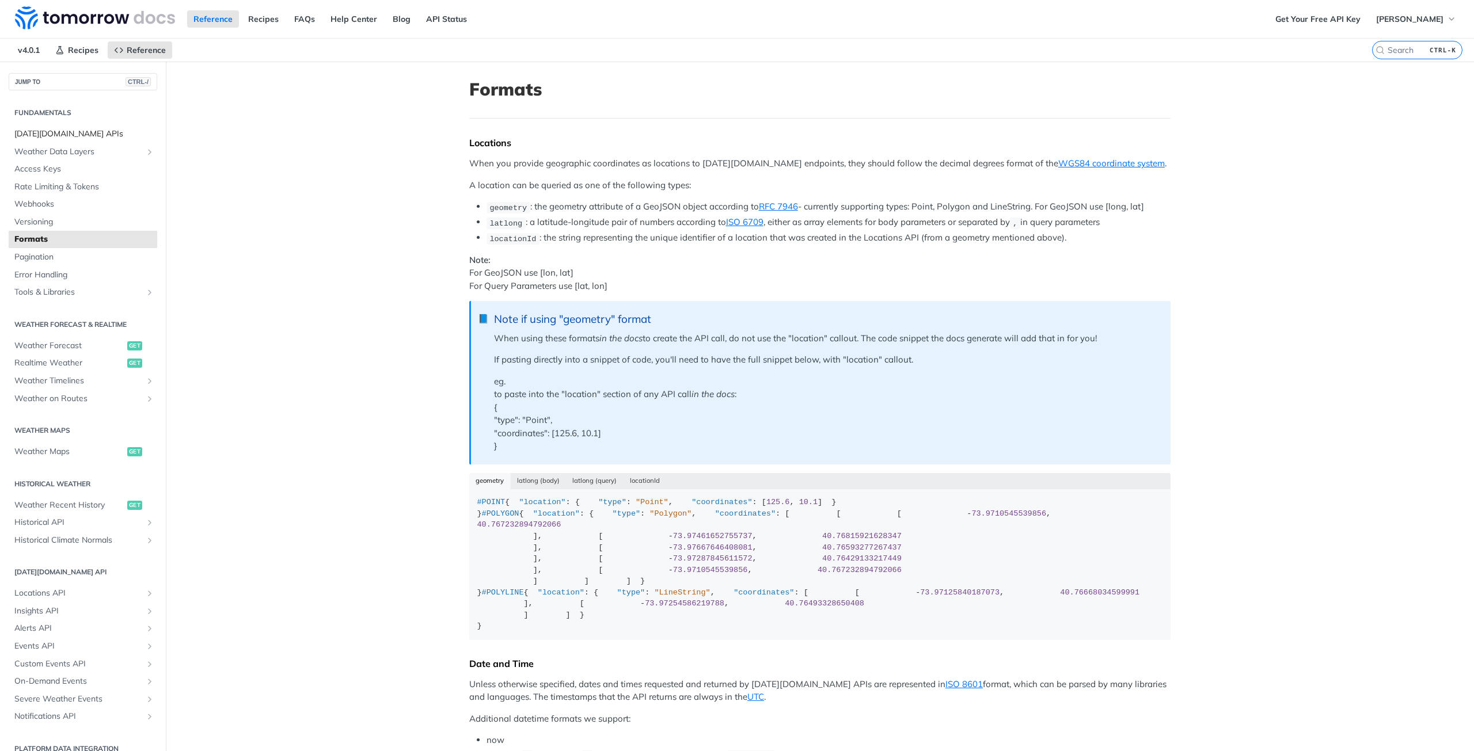
click at [90, 135] on span "[DATE][DOMAIN_NAME] APIs" at bounding box center [84, 134] width 140 height 12
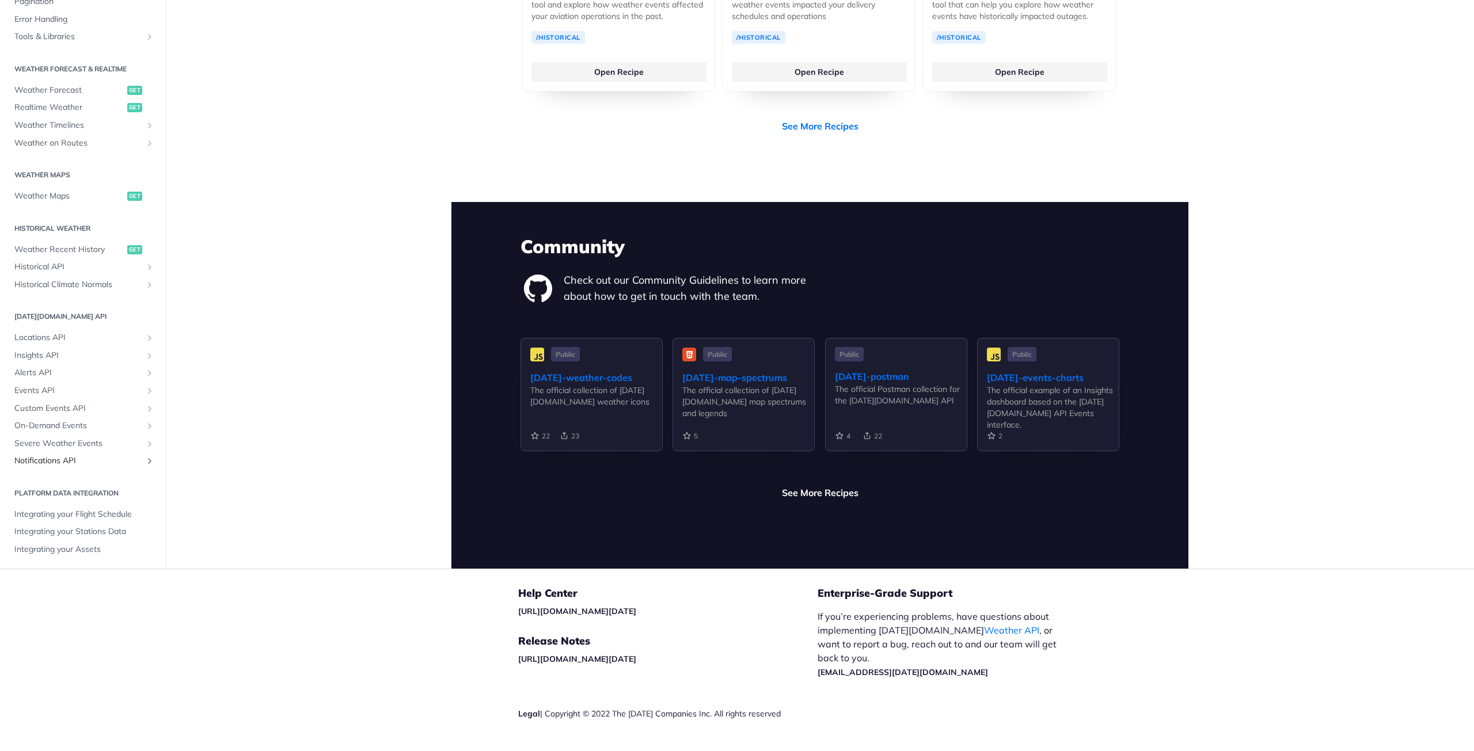
scroll to position [14, 0]
click at [79, 418] on span "On-Demand Events" at bounding box center [78, 424] width 128 height 12
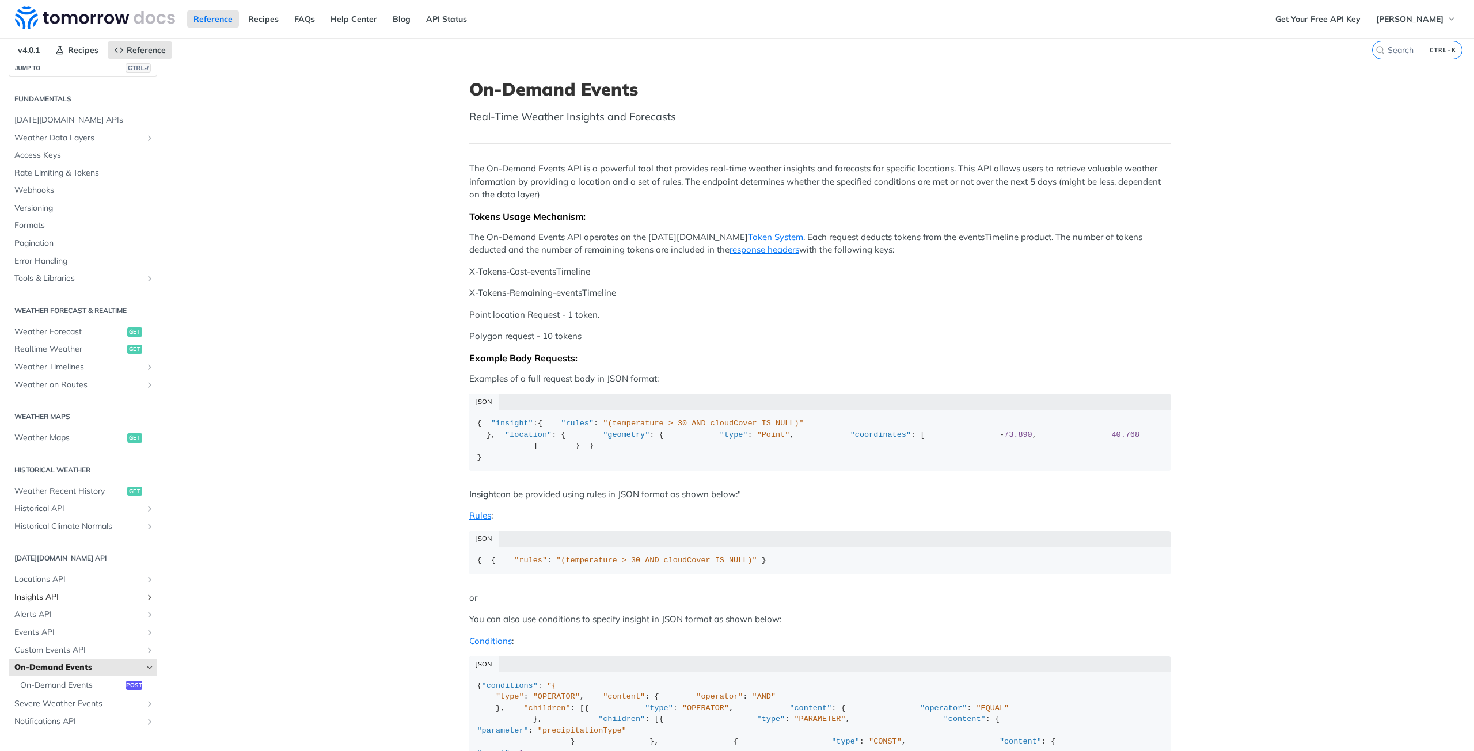
click at [58, 595] on span "Insights API" at bounding box center [78, 598] width 128 height 12
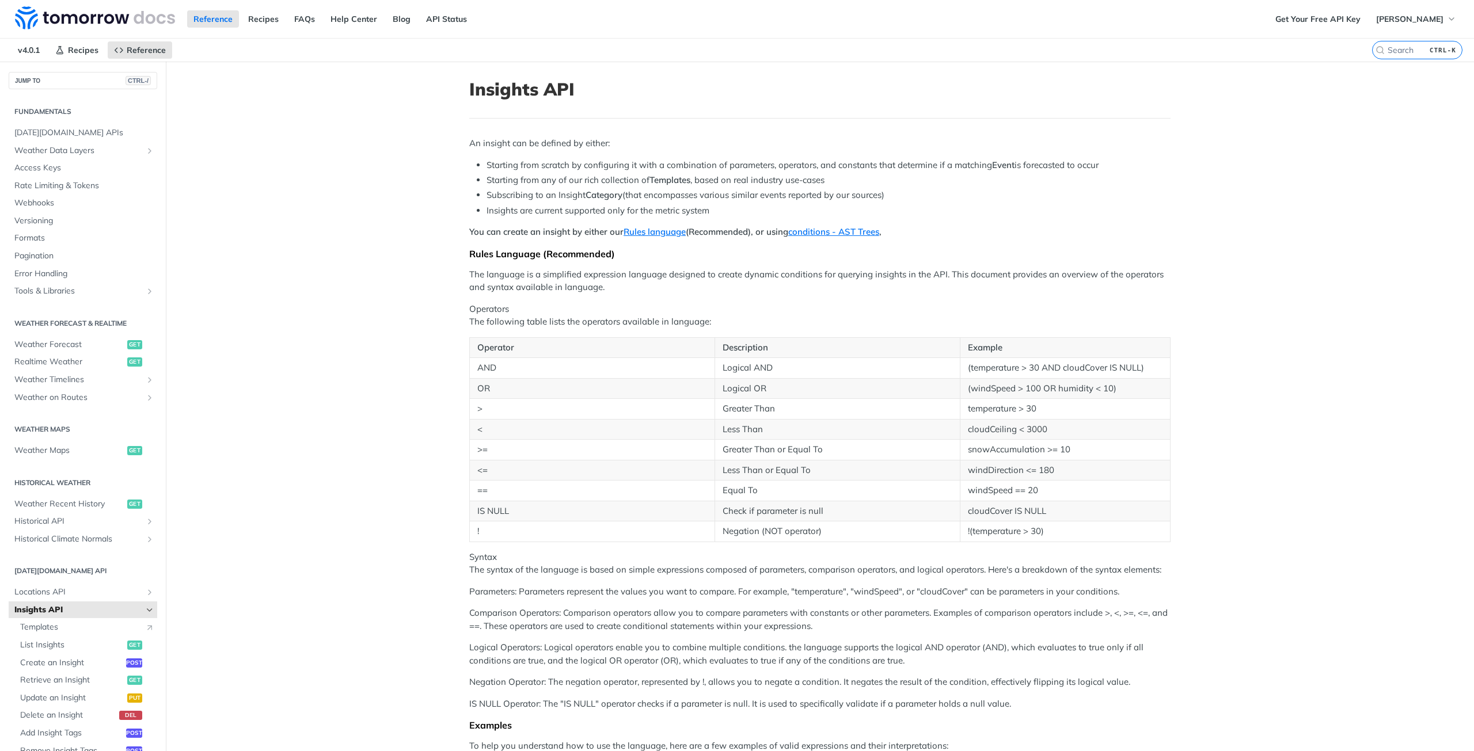
scroll to position [1, 0]
click at [59, 343] on span "Weather Forecast" at bounding box center [69, 346] width 110 height 12
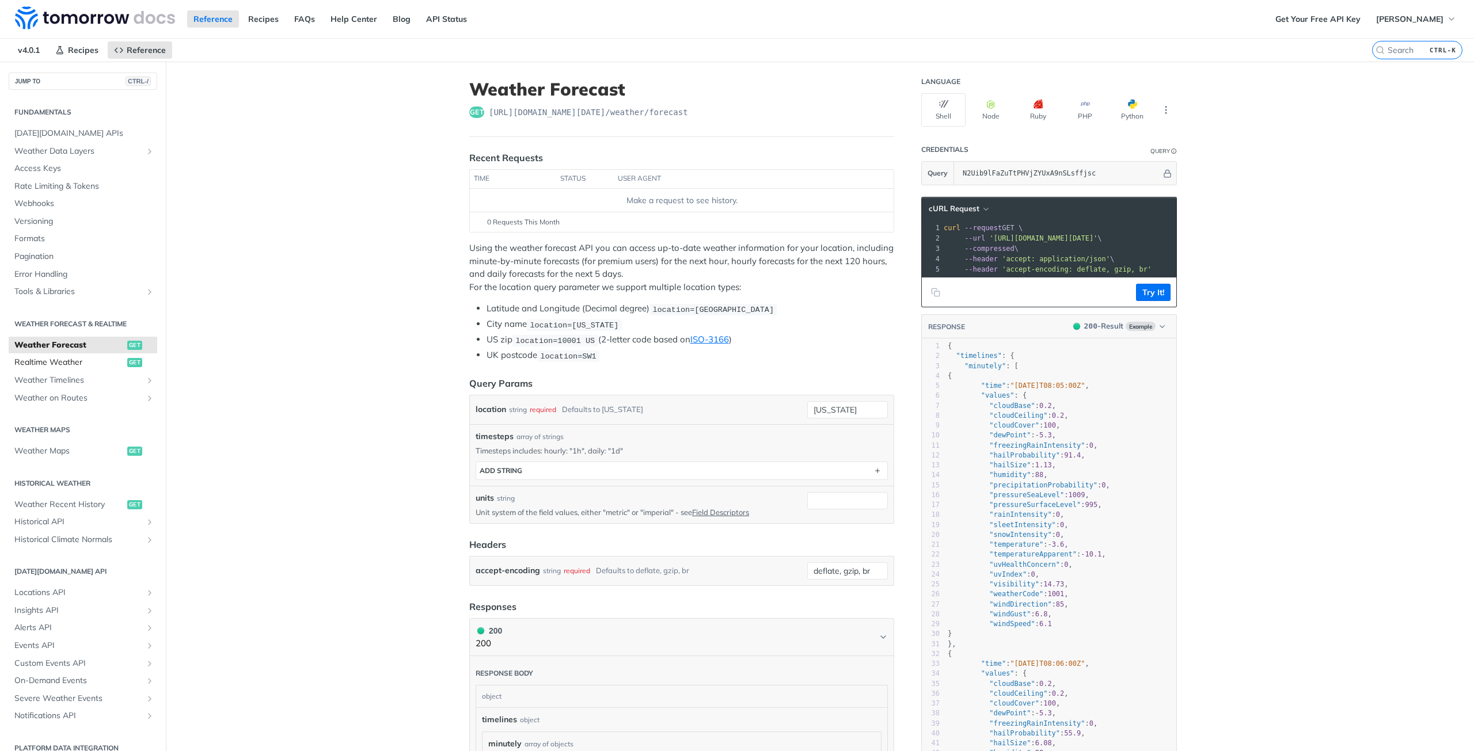
click at [70, 362] on span "Realtime Weather" at bounding box center [69, 363] width 110 height 12
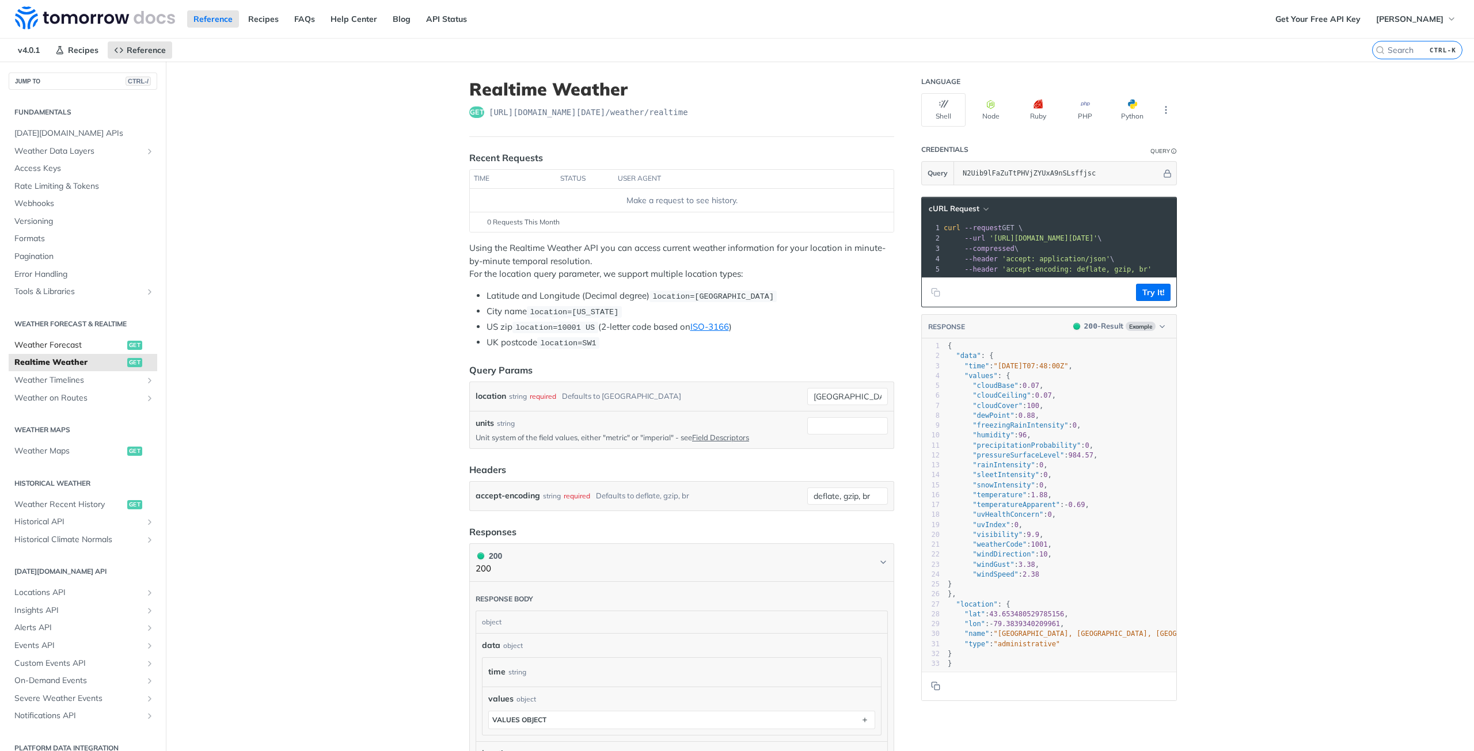
click at [95, 349] on span "Weather Forecast" at bounding box center [69, 346] width 110 height 12
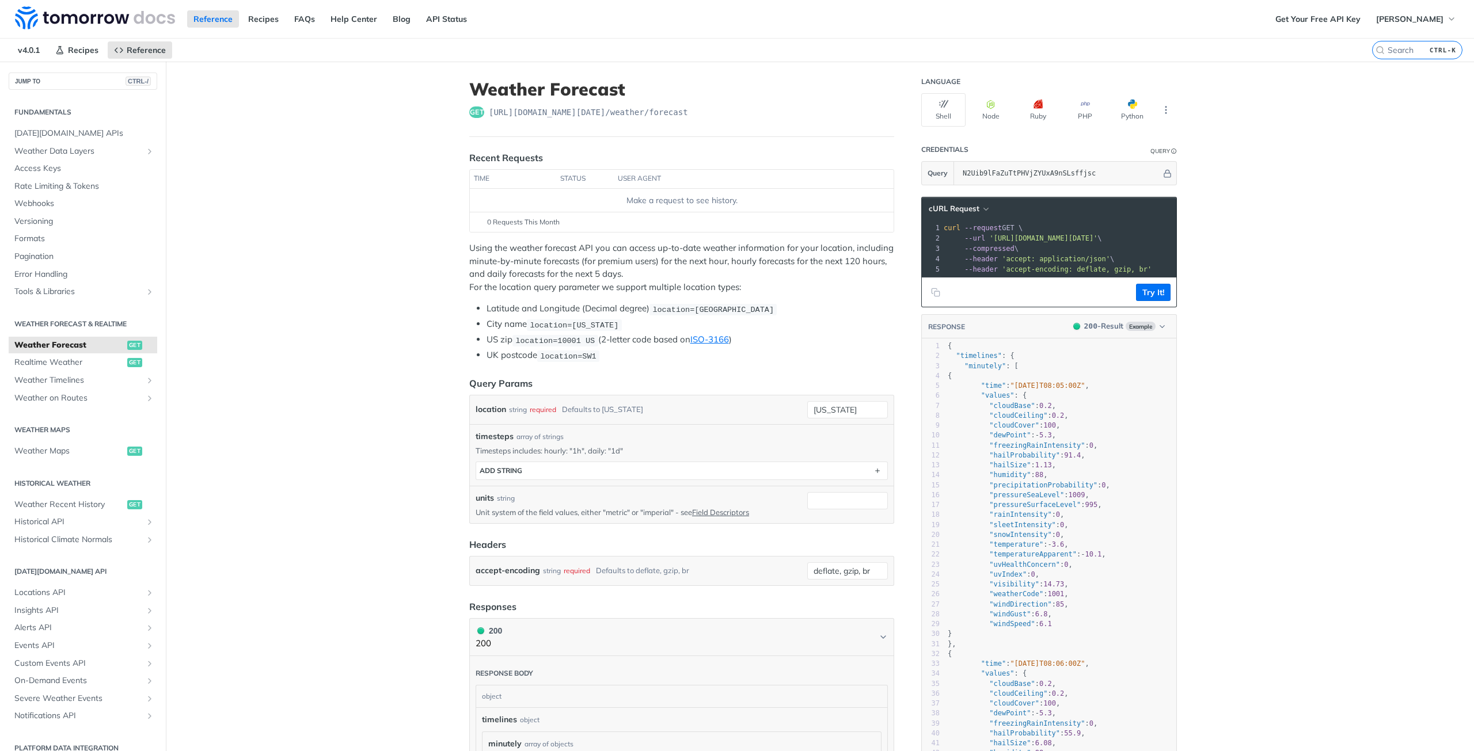
click at [1149, 117] on button "Python" at bounding box center [1132, 109] width 44 height 33
